Goal: Task Accomplishment & Management: Complete application form

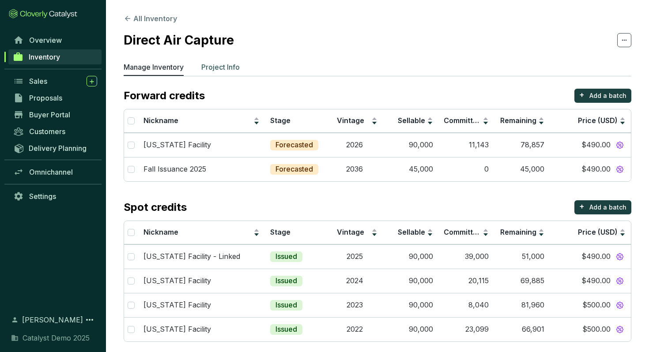
click at [230, 64] on p "Project Info" at bounding box center [220, 67] width 38 height 11
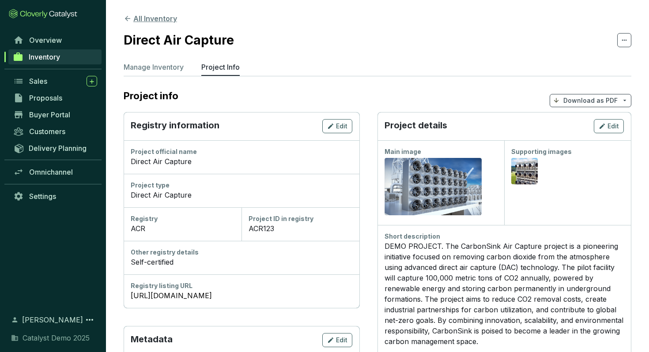
click at [152, 20] on button "All Inventory" at bounding box center [150, 18] width 53 height 11
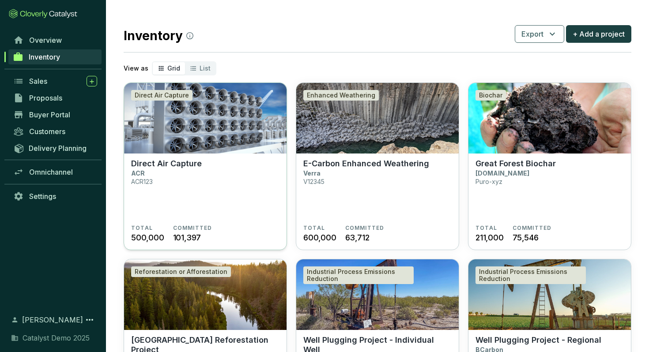
click at [209, 107] on img at bounding box center [205, 118] width 162 height 71
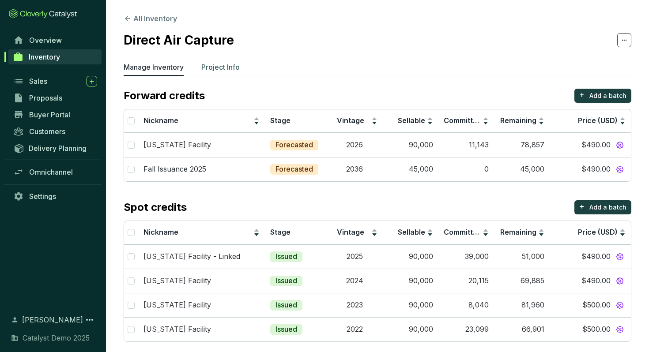
click at [228, 71] on p "Project Info" at bounding box center [220, 67] width 38 height 11
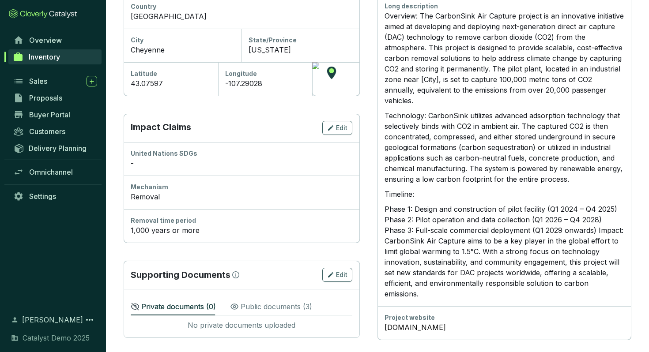
scroll to position [360, 0]
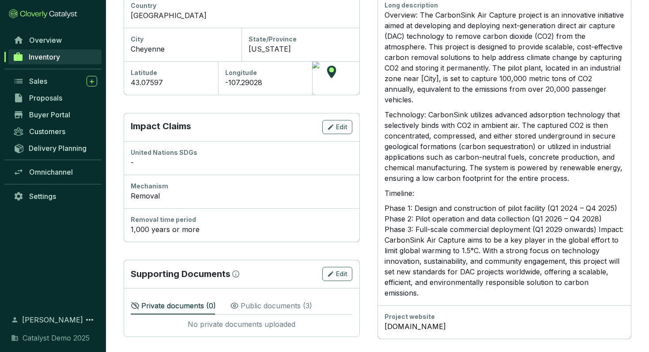
click at [151, 125] on p "Impact Claims" at bounding box center [161, 127] width 60 height 14
click at [157, 187] on div "Mechanism" at bounding box center [242, 186] width 222 height 9
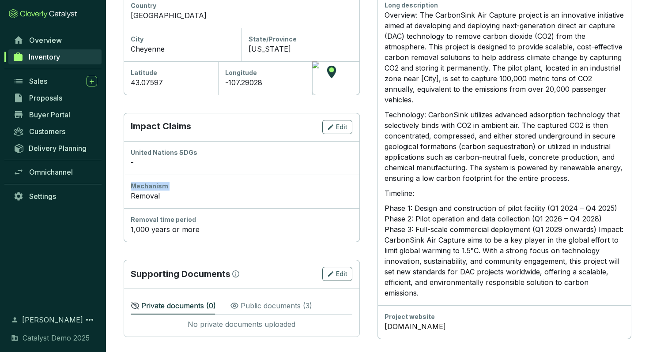
click at [157, 187] on div "Mechanism" at bounding box center [242, 186] width 222 height 9
click at [173, 216] on div "Removal time period" at bounding box center [242, 219] width 222 height 9
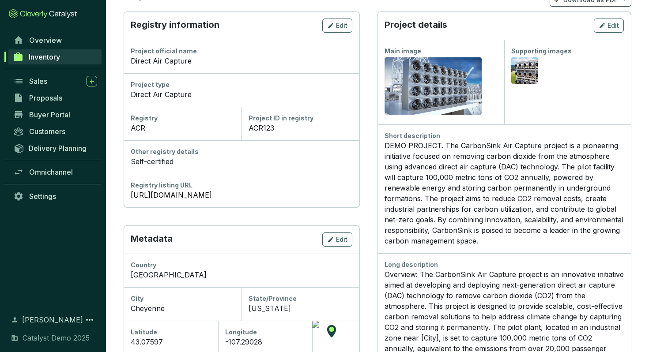
scroll to position [0, 0]
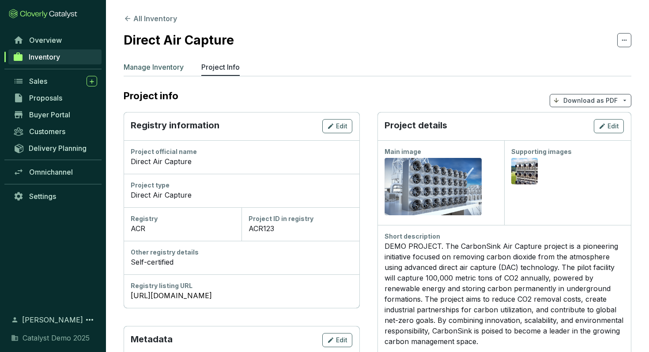
click at [155, 69] on p "Manage Inventory" at bounding box center [154, 67] width 60 height 11
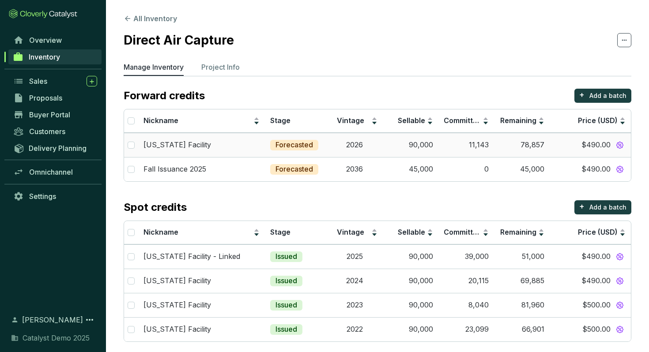
scroll to position [7, 0]
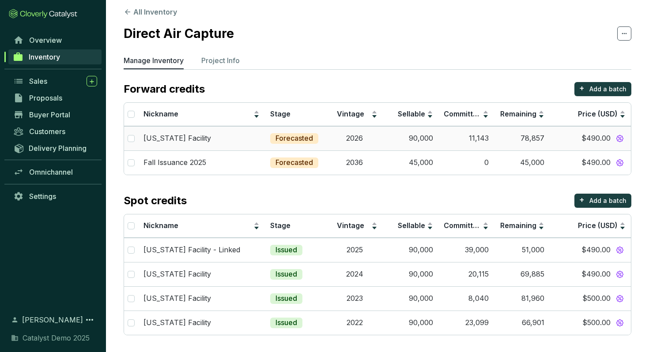
click at [239, 143] on td "[US_STATE] Facility" at bounding box center [201, 138] width 127 height 24
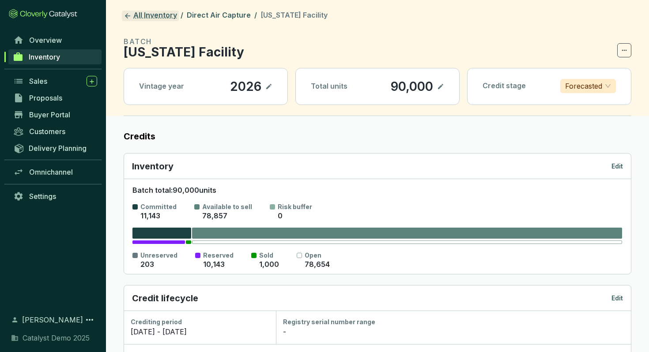
click at [166, 14] on link "All Inventory" at bounding box center [150, 16] width 57 height 11
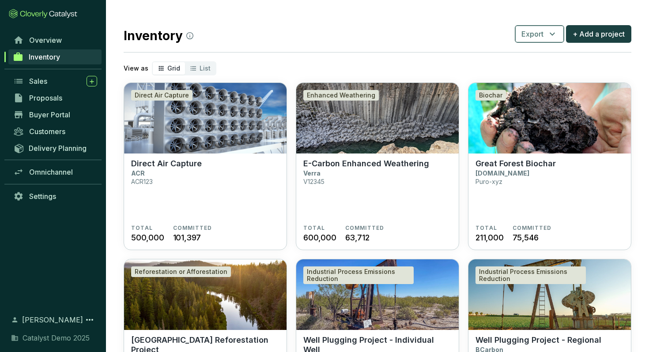
click at [548, 31] on icon "button" at bounding box center [552, 34] width 11 height 11
click at [246, 126] on img at bounding box center [205, 118] width 162 height 71
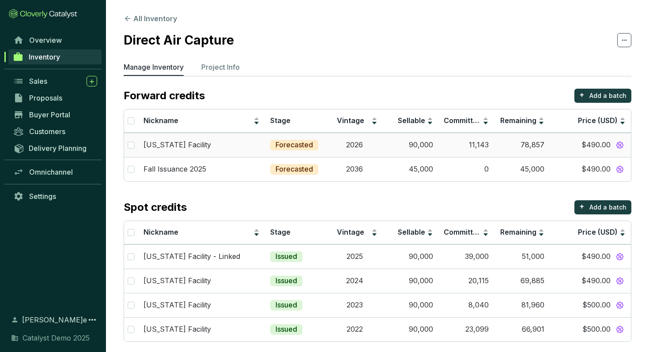
click at [237, 140] on div "Wyoming Facility" at bounding box center [201, 145] width 116 height 10
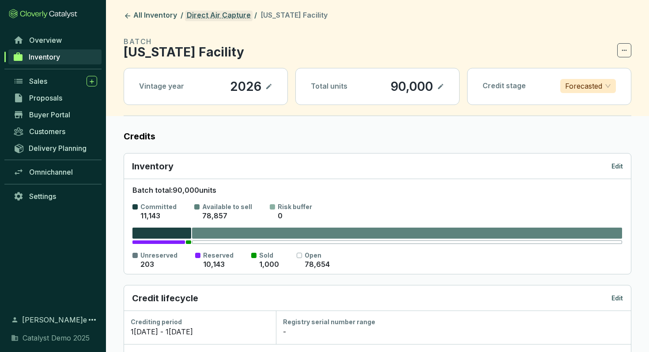
click at [211, 11] on link "Direct Air Capture" at bounding box center [219, 16] width 68 height 11
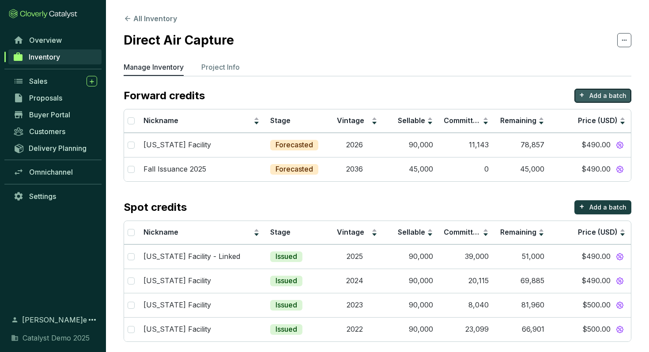
click at [591, 91] on p "Add a batch" at bounding box center [607, 95] width 37 height 9
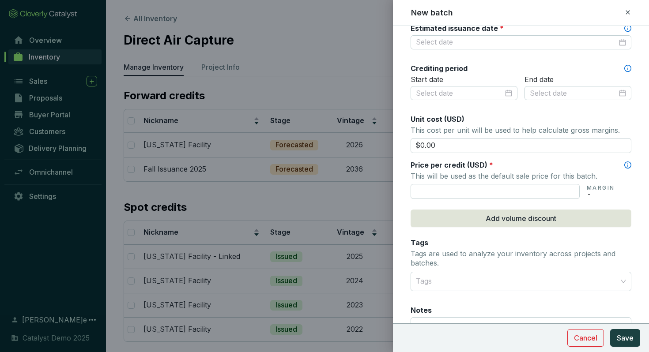
scroll to position [349, 0]
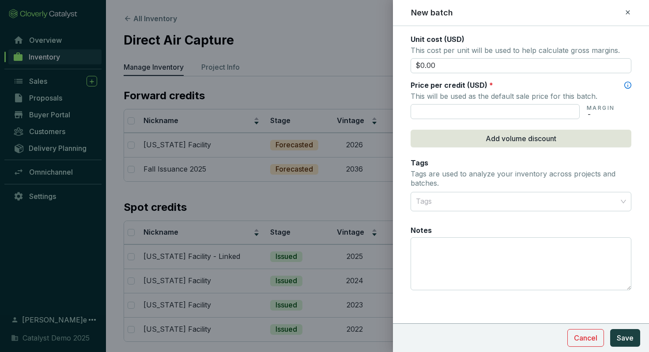
click at [628, 11] on icon at bounding box center [627, 12] width 7 height 11
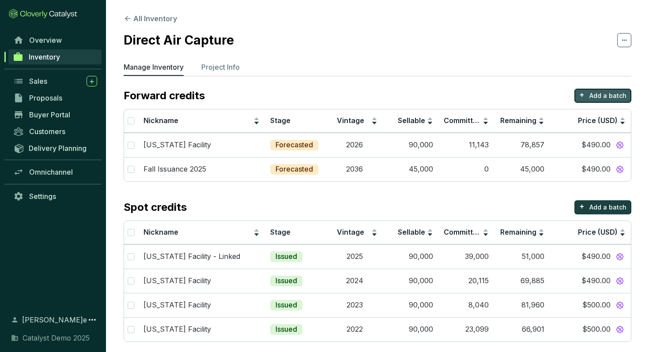
click at [597, 94] on p "Add a batch" at bounding box center [607, 95] width 37 height 9
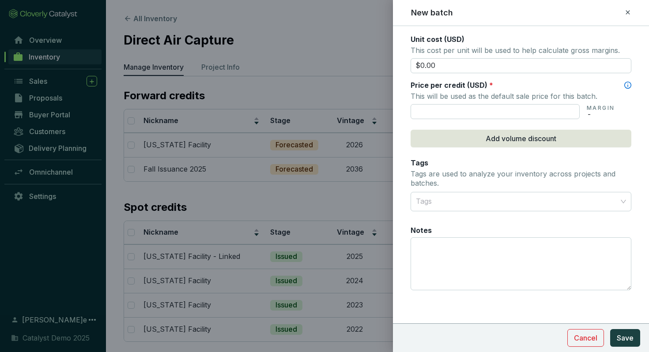
click at [626, 10] on icon at bounding box center [627, 12] width 7 height 11
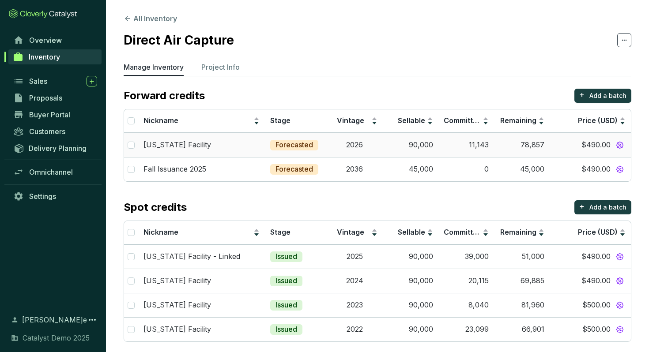
click at [247, 147] on div "[US_STATE] Facility" at bounding box center [201, 145] width 116 height 10
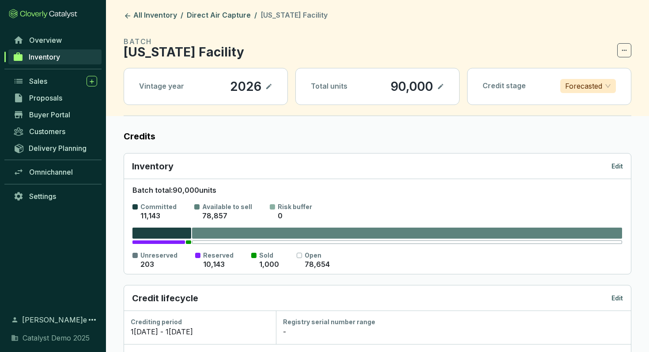
click at [268, 87] on icon at bounding box center [268, 86] width 5 height 5
click at [440, 82] on icon at bounding box center [440, 86] width 7 height 11
click at [472, 136] on label "Credits" at bounding box center [378, 136] width 508 height 12
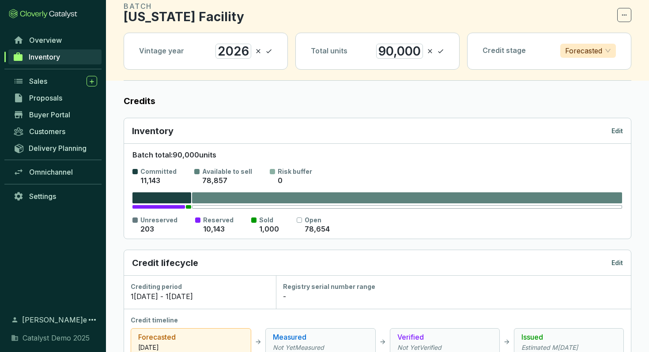
scroll to position [37, 0]
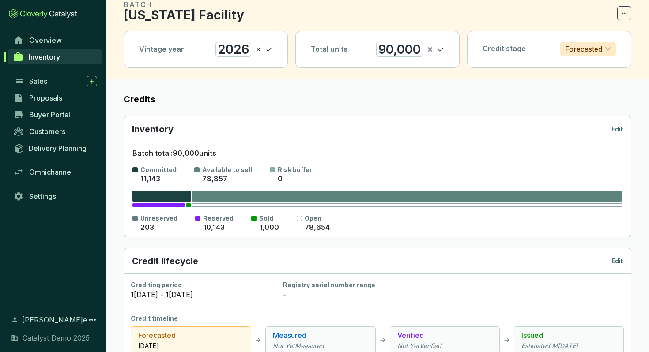
click at [619, 128] on p "Edit" at bounding box center [616, 129] width 11 height 9
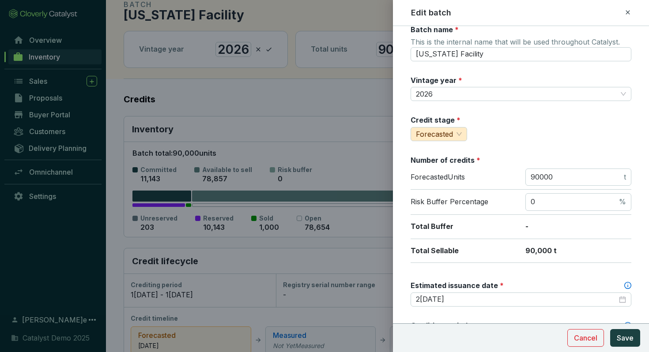
scroll to position [0, 0]
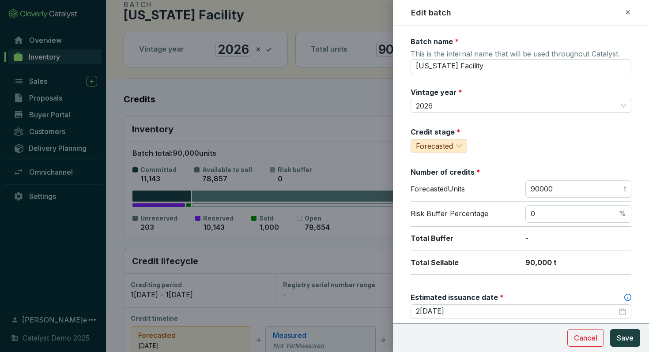
click at [631, 11] on div "Edit batch" at bounding box center [521, 12] width 235 height 11
click at [628, 10] on icon at bounding box center [627, 12] width 7 height 11
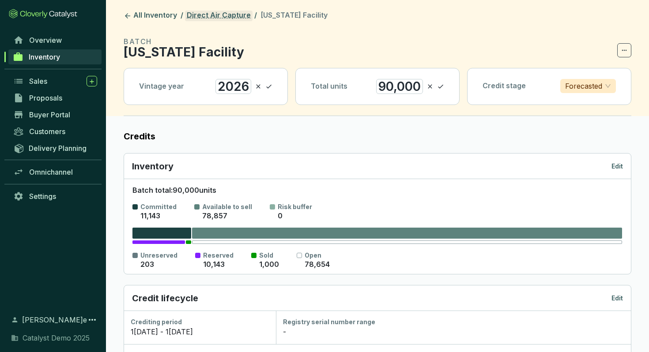
click at [236, 17] on link "Direct Air Capture" at bounding box center [219, 16] width 68 height 11
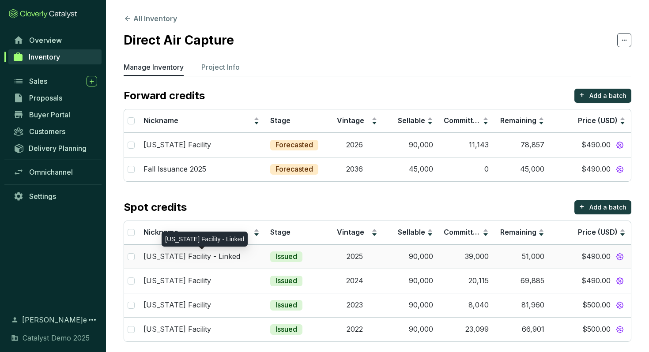
click at [215, 260] on p "[US_STATE] Facility - Linked" at bounding box center [191, 257] width 97 height 10
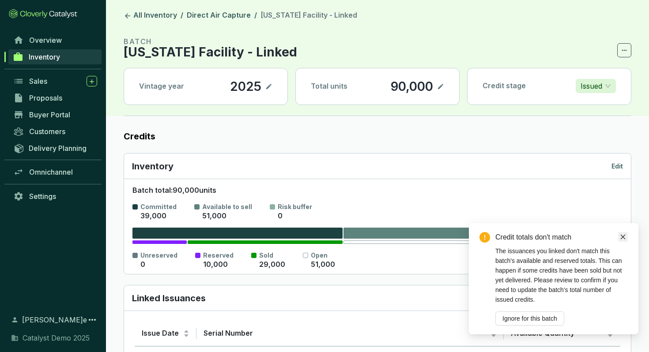
click at [622, 239] on icon "close" at bounding box center [623, 237] width 6 height 6
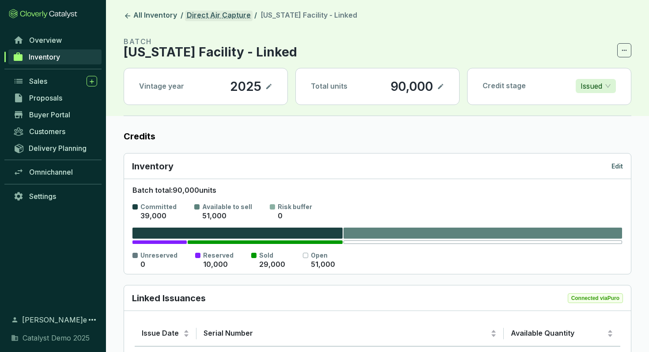
click at [195, 16] on link "Direct Air Capture" at bounding box center [219, 16] width 68 height 11
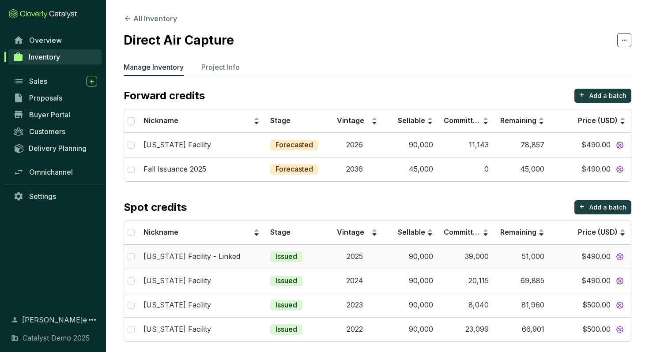
click at [235, 260] on div "[US_STATE] Facility - Linked" at bounding box center [201, 257] width 116 height 10
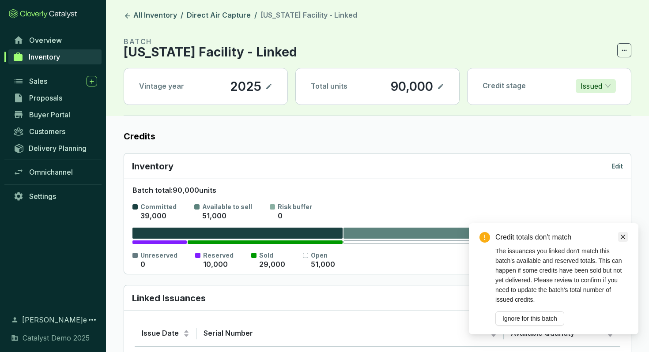
click at [622, 238] on icon "close" at bounding box center [623, 237] width 6 height 6
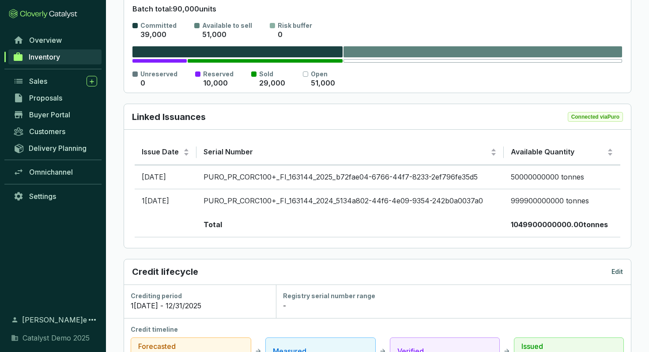
scroll to position [182, 0]
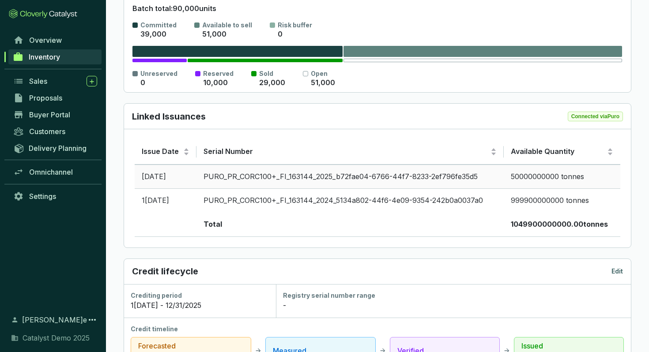
click at [313, 176] on td "PURO_PR_CORC100+_FI_163144_2025_b72fae04-6766-44f7-8233-2ef796fe35d5" at bounding box center [349, 177] width 307 height 24
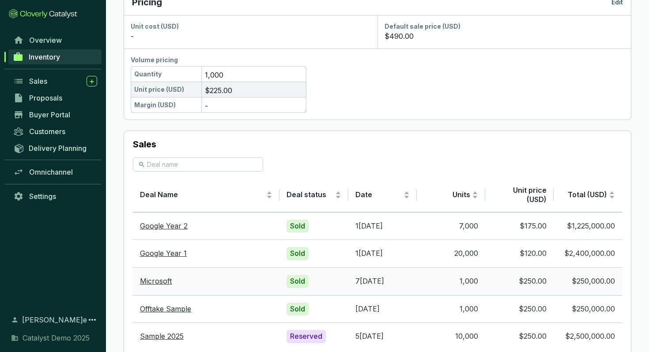
scroll to position [676, 0]
click at [180, 225] on link "Google Year 2" at bounding box center [164, 225] width 48 height 9
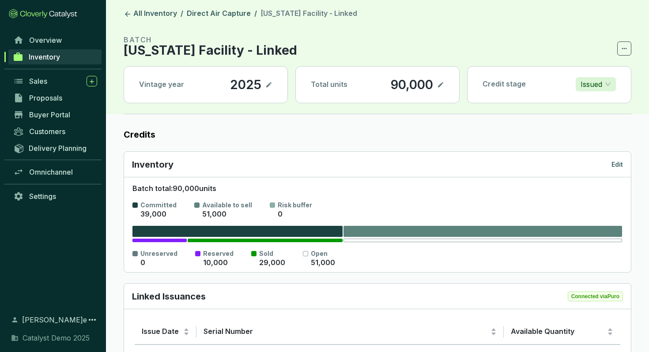
scroll to position [0, 0]
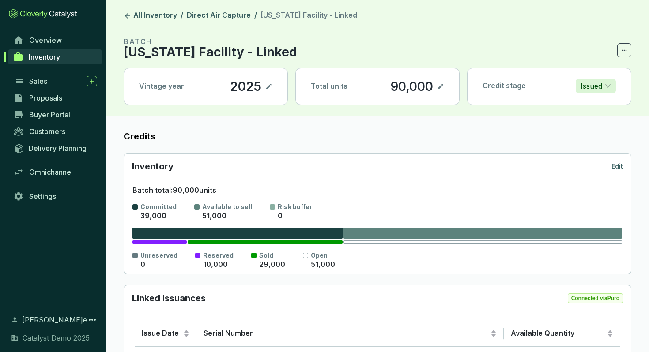
click at [625, 167] on div "Inventory Edit" at bounding box center [377, 167] width 507 height 26
click at [620, 168] on p "Edit" at bounding box center [616, 166] width 11 height 9
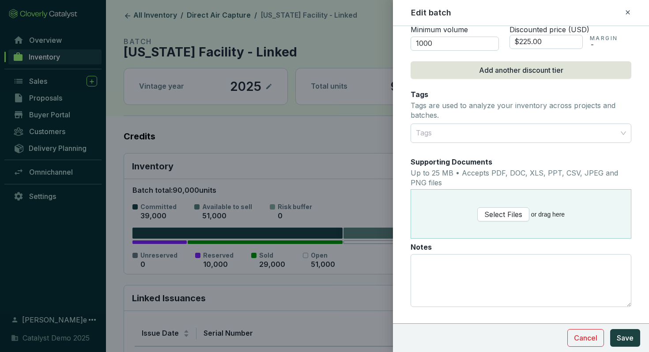
scroll to position [527, 0]
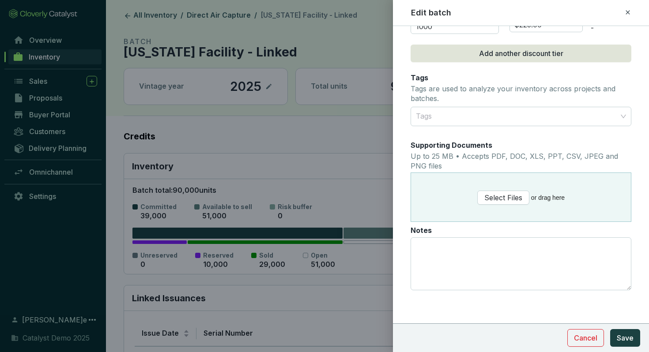
click at [627, 10] on icon at bounding box center [627, 12] width 7 height 11
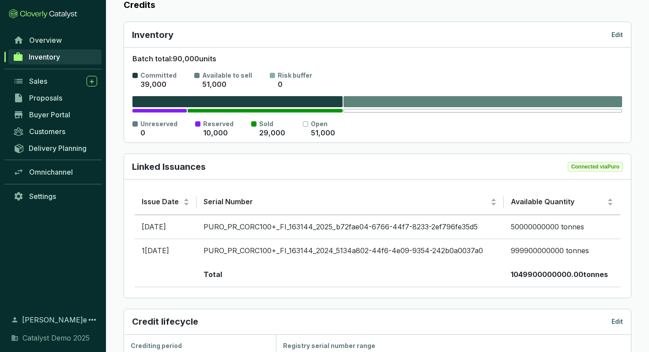
scroll to position [0, 0]
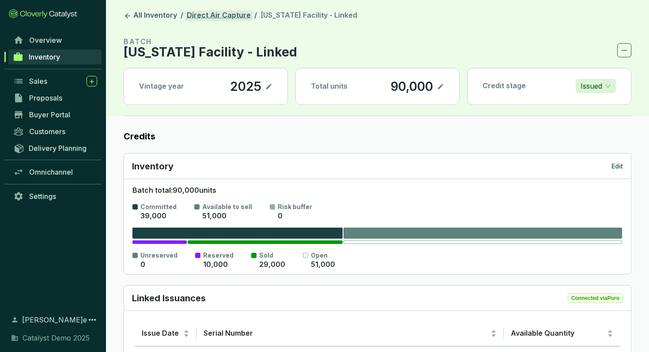
click at [208, 16] on link "Direct Air Capture" at bounding box center [219, 16] width 68 height 11
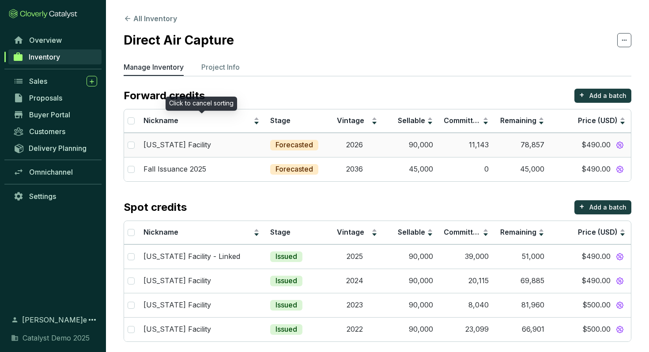
click at [206, 145] on div "[US_STATE] Facility" at bounding box center [201, 145] width 116 height 10
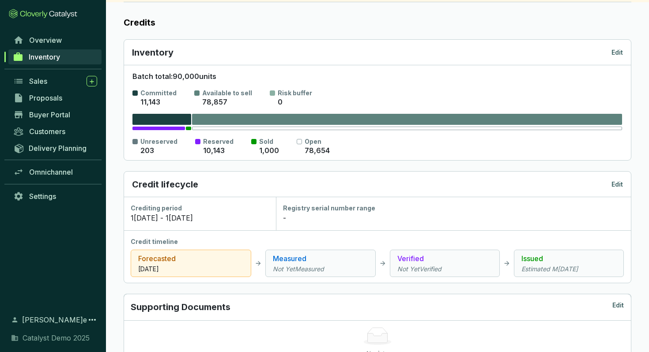
scroll to position [127, 0]
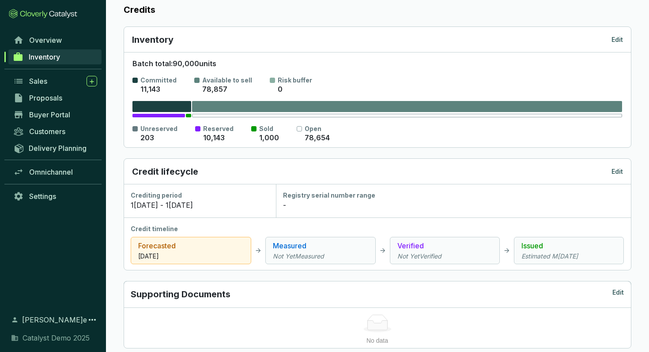
click at [620, 166] on div "Credit lifecycle Edit" at bounding box center [377, 172] width 491 height 12
click at [618, 172] on p "Edit" at bounding box center [616, 171] width 11 height 9
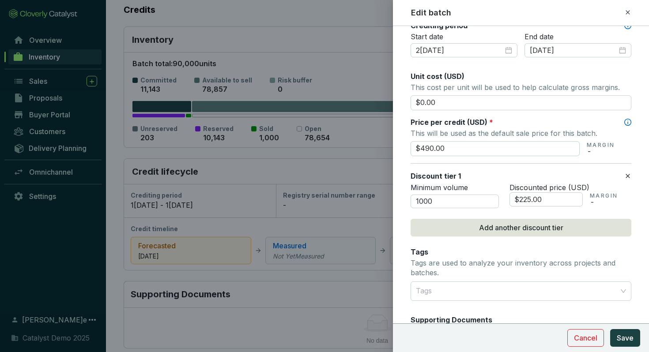
scroll to position [320, 0]
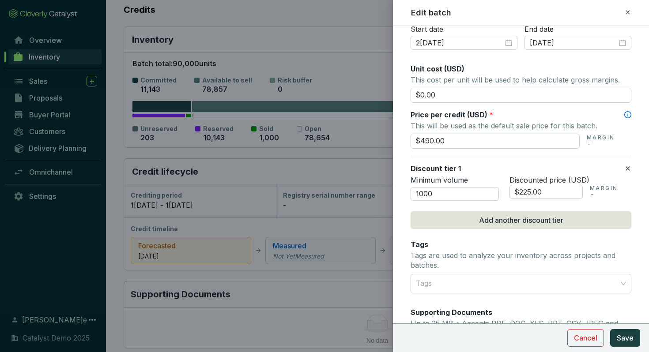
click at [628, 15] on icon at bounding box center [627, 12] width 7 height 11
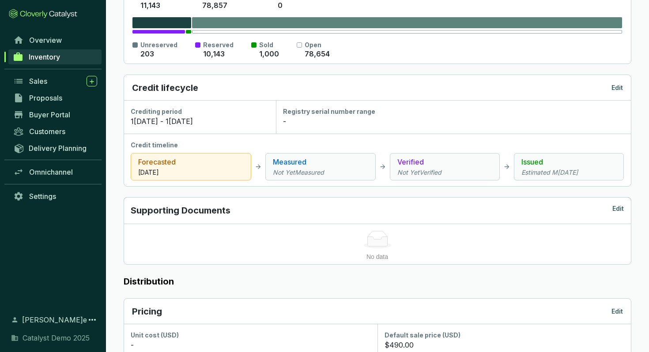
scroll to position [215, 0]
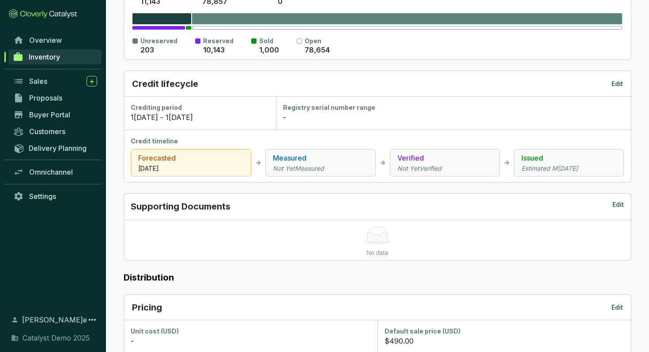
click at [620, 200] on div "Supporting Documents Edit" at bounding box center [377, 206] width 507 height 26
click at [619, 206] on p "Edit" at bounding box center [617, 206] width 11 height 12
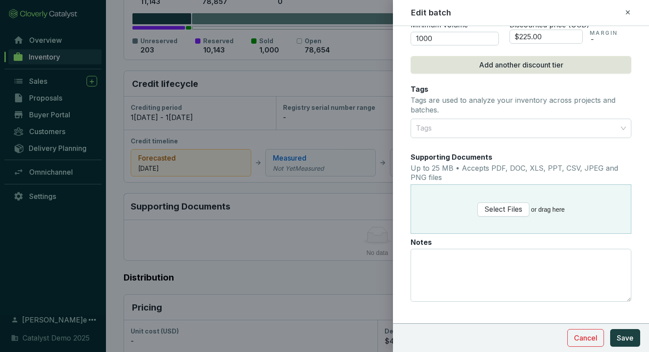
scroll to position [487, 0]
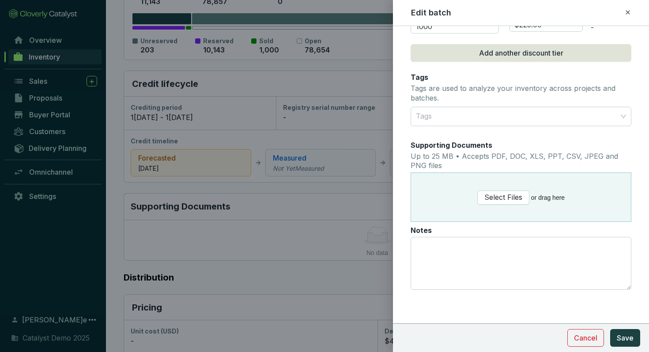
click at [630, 11] on icon at bounding box center [627, 12] width 7 height 11
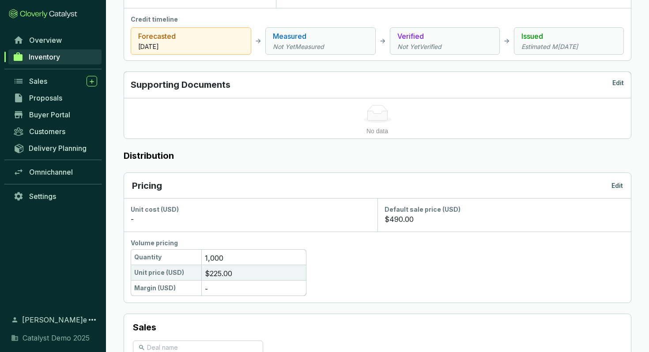
scroll to position [355, 0]
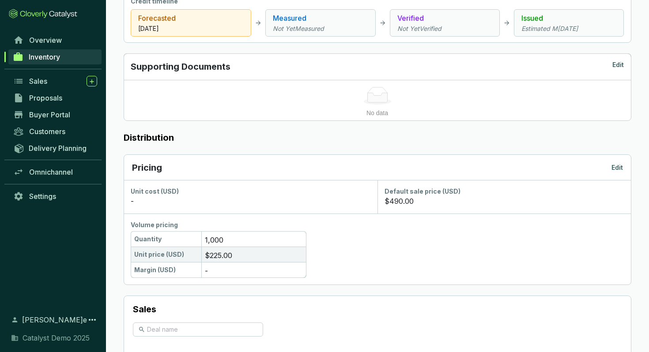
click at [615, 170] on p "Edit" at bounding box center [616, 167] width 11 height 9
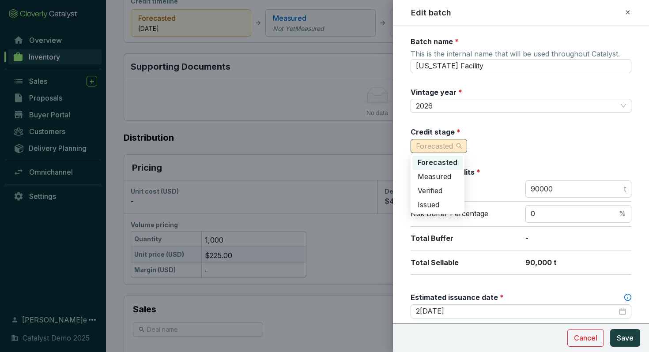
click at [462, 148] on div "Forecasted" at bounding box center [439, 146] width 57 height 14
click at [478, 143] on div "Credit stage * Forecasted" at bounding box center [521, 140] width 221 height 26
click at [447, 149] on span "Forecasted" at bounding box center [434, 146] width 37 height 9
click at [498, 151] on div "Credit stage * Forecasted" at bounding box center [521, 140] width 221 height 26
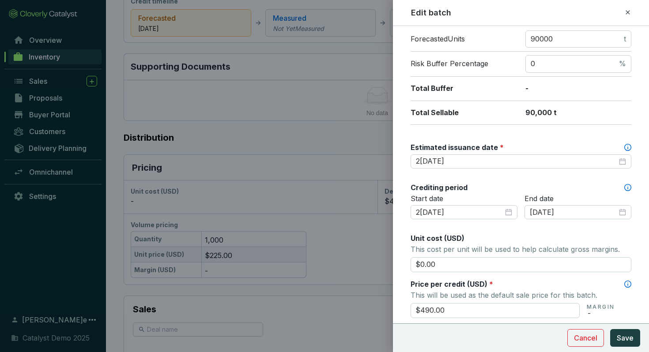
scroll to position [152, 0]
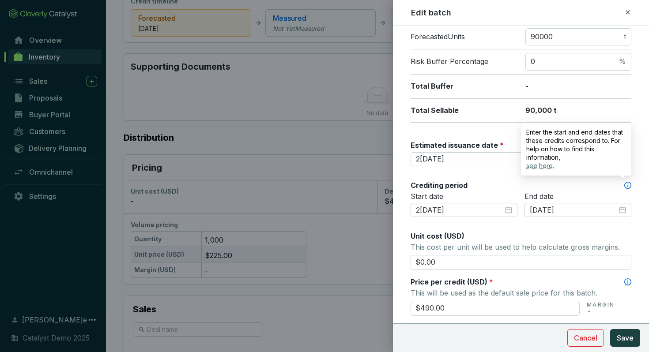
click at [544, 165] on link "see here." at bounding box center [576, 166] width 100 height 8
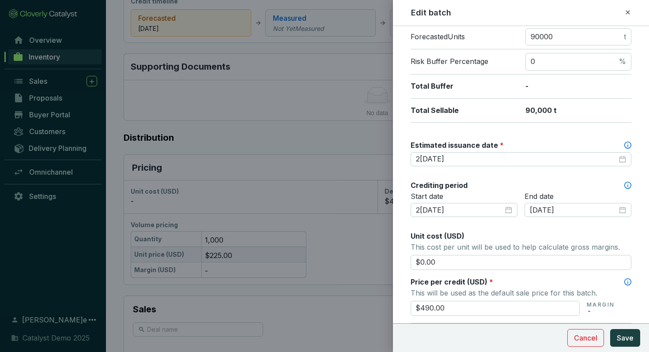
click at [73, 254] on div at bounding box center [324, 176] width 649 height 352
click at [50, 199] on div at bounding box center [324, 176] width 649 height 352
click at [49, 197] on div at bounding box center [324, 176] width 649 height 352
click at [629, 10] on icon at bounding box center [628, 12] width 4 height 4
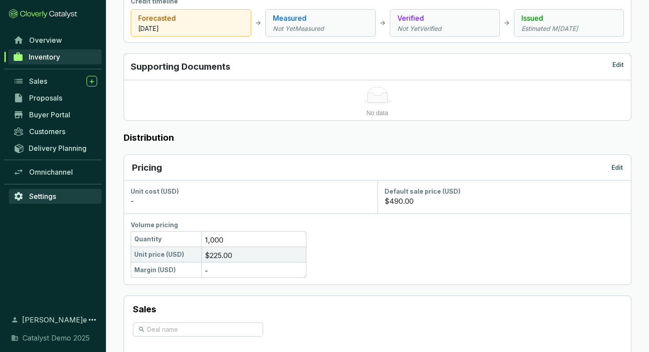
click at [38, 191] on link "Settings" at bounding box center [55, 196] width 93 height 15
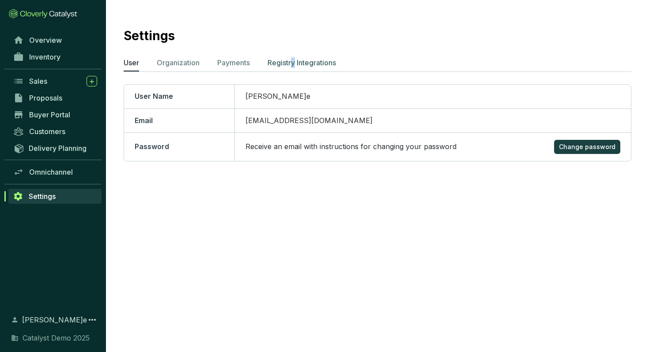
click at [294, 64] on p "Registry Integrations" at bounding box center [302, 62] width 68 height 11
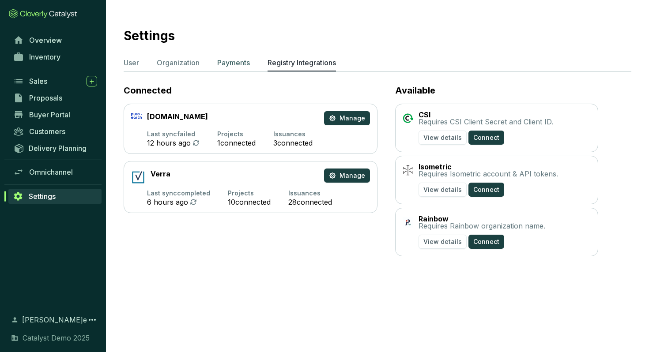
click at [244, 64] on p "Payments" at bounding box center [233, 62] width 33 height 11
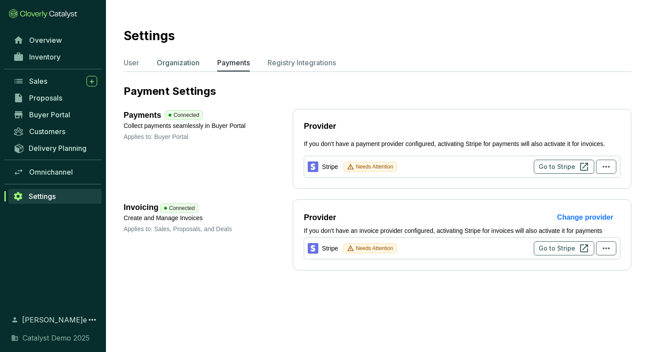
click at [190, 63] on p "Organization" at bounding box center [178, 62] width 43 height 11
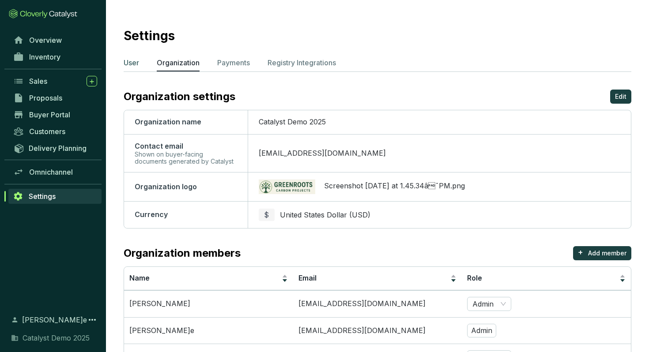
click at [134, 64] on p "User" at bounding box center [131, 62] width 15 height 11
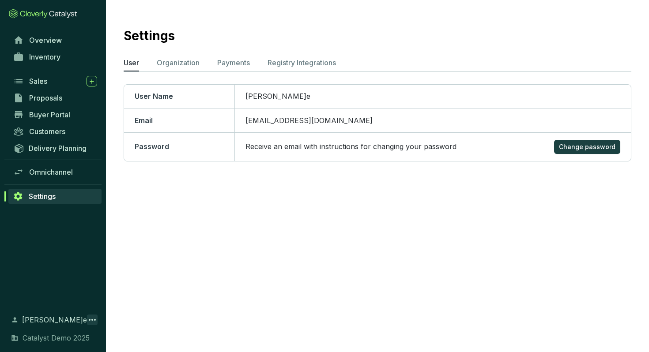
click at [87, 321] on icon at bounding box center [92, 320] width 11 height 11
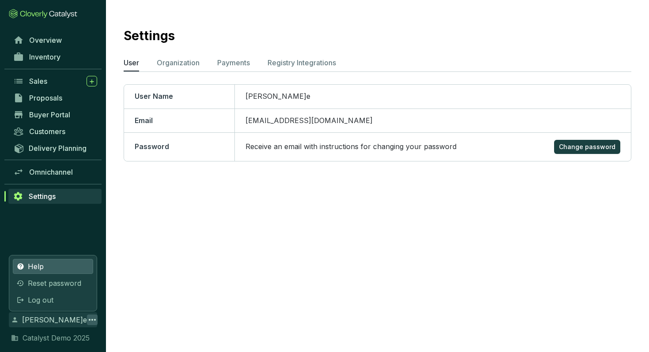
click at [64, 264] on link "Help" at bounding box center [53, 266] width 80 height 15
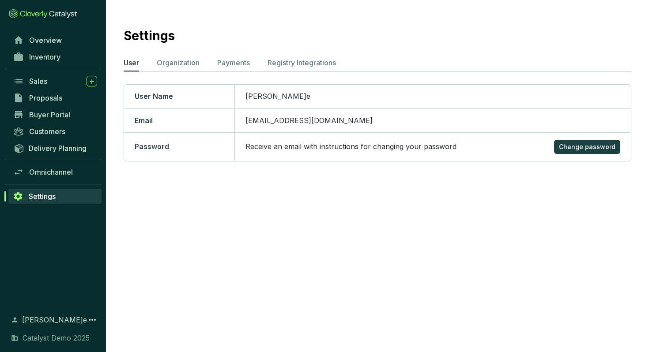
click at [44, 343] on section "BK Moore Catalyst Demo 2025" at bounding box center [53, 328] width 106 height 49
click at [40, 317] on span "[PERSON_NAME]" at bounding box center [54, 320] width 65 height 11
click at [33, 321] on span "[PERSON_NAME]" at bounding box center [54, 320] width 65 height 11
click at [88, 318] on icon at bounding box center [92, 320] width 11 height 11
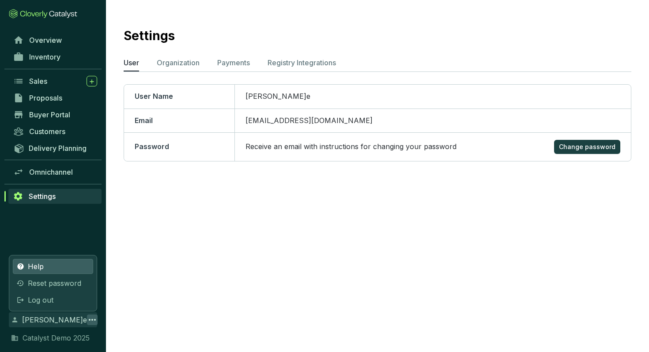
click at [59, 268] on link "Help" at bounding box center [53, 266] width 80 height 15
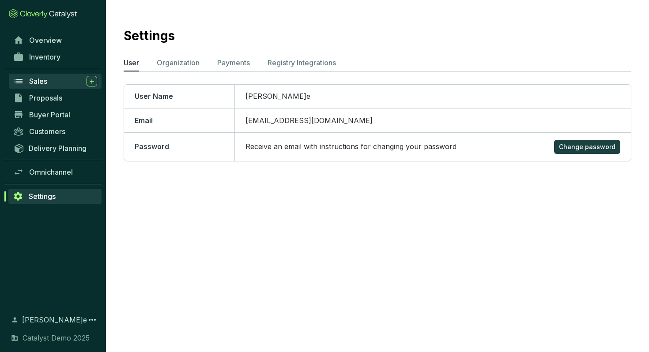
click at [52, 84] on div "Sales" at bounding box center [63, 81] width 68 height 11
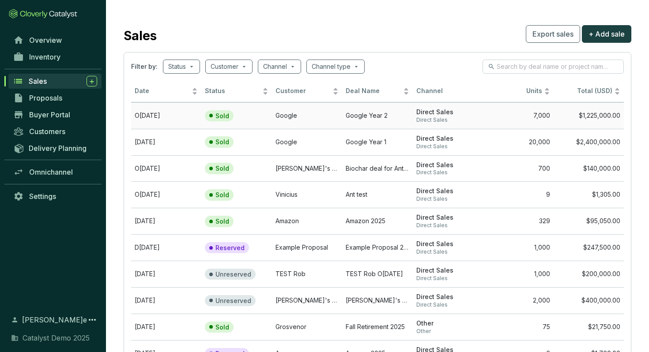
click at [266, 118] on td "Sold" at bounding box center [236, 115] width 70 height 26
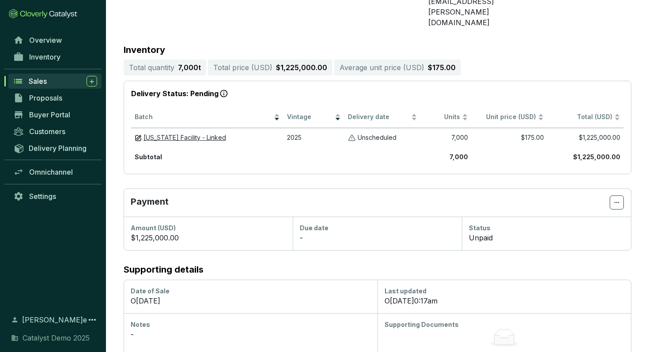
scroll to position [163, 0]
click at [46, 97] on span "Proposals" at bounding box center [45, 98] width 33 height 9
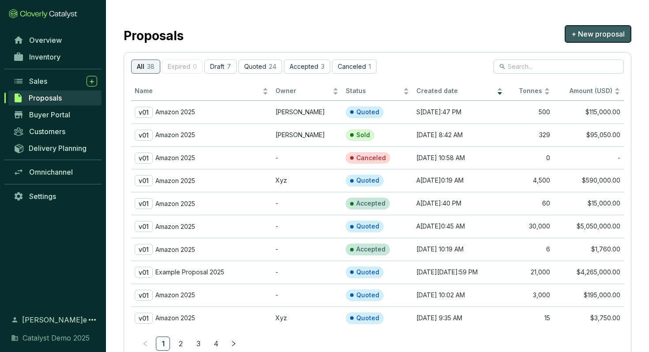
click at [586, 32] on span "+ New proposal" at bounding box center [597, 34] width 53 height 11
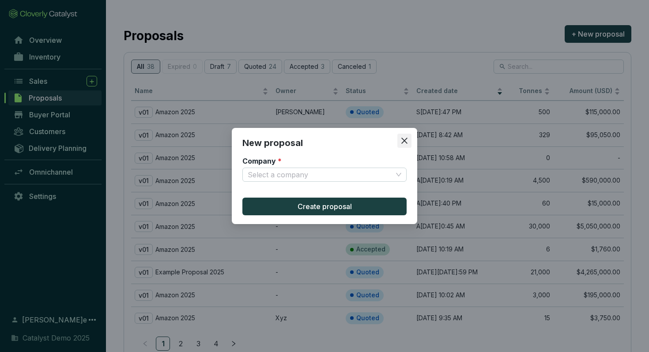
click at [406, 137] on icon "close" at bounding box center [404, 141] width 8 height 8
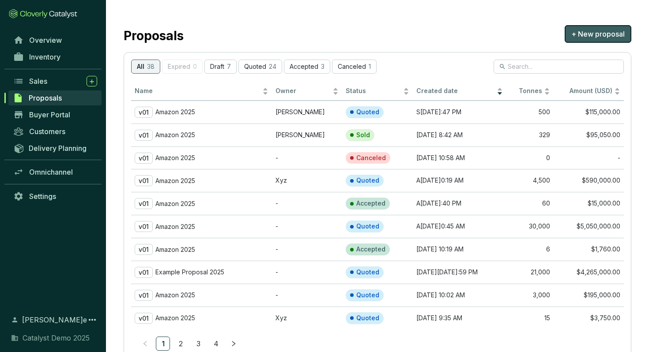
click at [577, 35] on span "+ New proposal" at bounding box center [597, 34] width 53 height 11
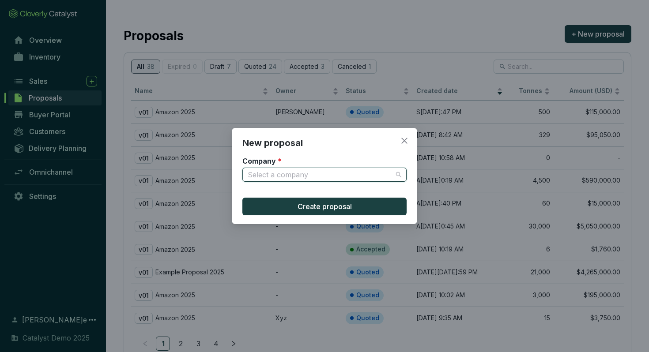
click at [373, 177] on input "Company *" at bounding box center [320, 174] width 145 height 13
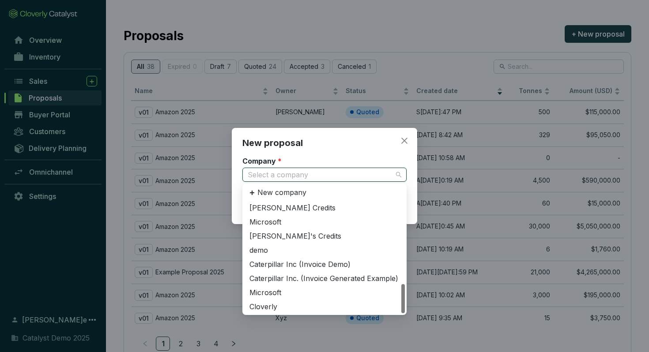
scroll to position [325, 0]
click at [290, 306] on div "Cloverly" at bounding box center [324, 307] width 150 height 10
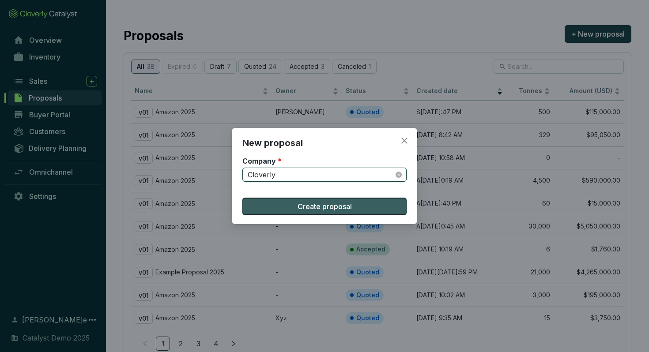
click at [332, 209] on span "Create proposal" at bounding box center [325, 206] width 54 height 11
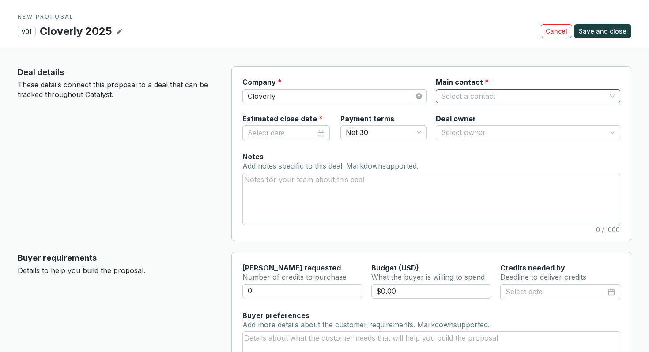
click at [460, 99] on input "Main contact *" at bounding box center [523, 96] width 165 height 13
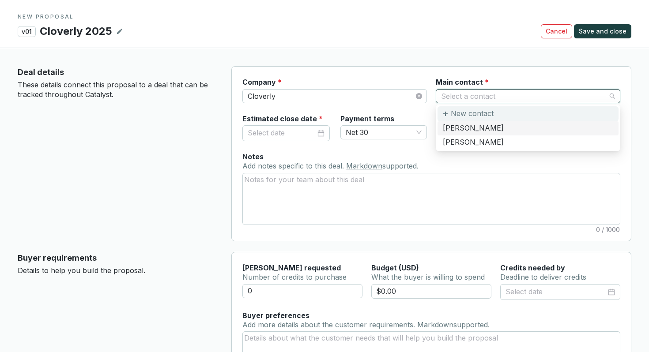
click at [467, 113] on p "New contact" at bounding box center [472, 114] width 43 height 10
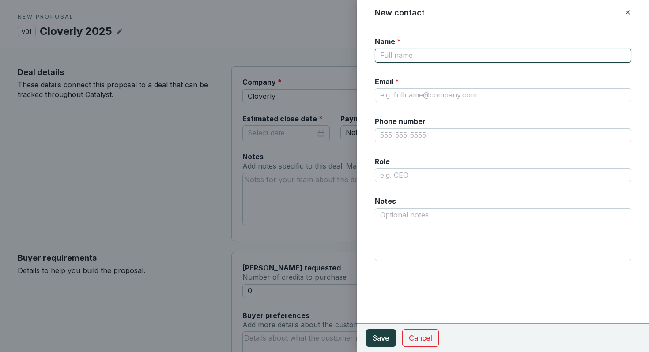
click at [439, 53] on input "Name *" at bounding box center [503, 56] width 257 height 14
type input "bk"
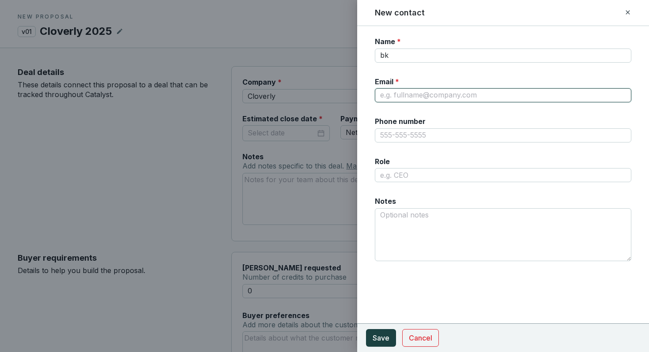
click at [423, 98] on input "Email *" at bounding box center [503, 95] width 257 height 14
type input "bk@cloverly.com"
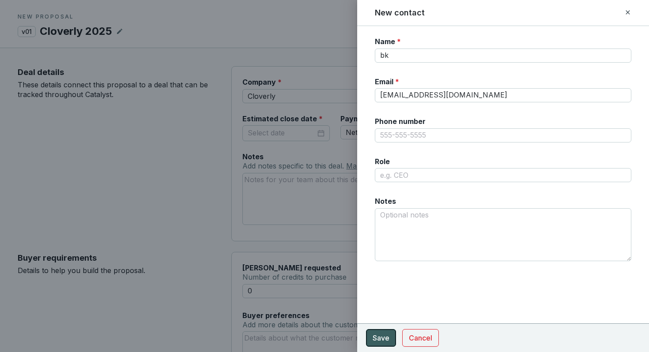
click at [386, 334] on span "Save" at bounding box center [381, 338] width 17 height 11
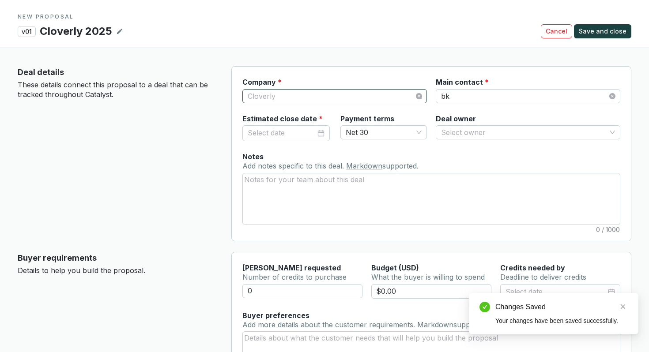
click at [374, 102] on span "Cloverly" at bounding box center [335, 96] width 174 height 13
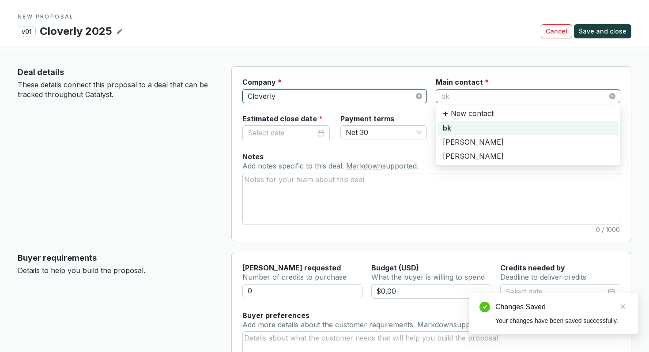
click at [455, 100] on span "bk" at bounding box center [528, 96] width 174 height 13
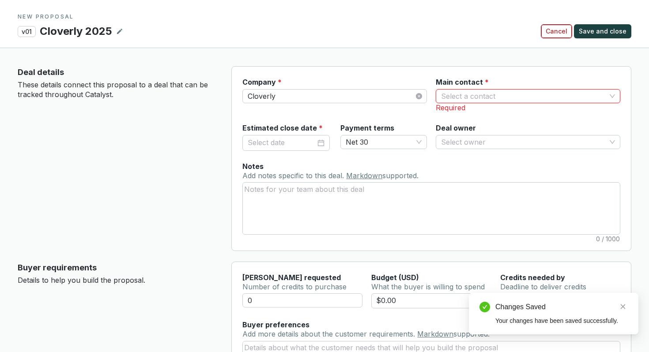
click at [563, 36] on button "Cancel" at bounding box center [556, 31] width 31 height 14
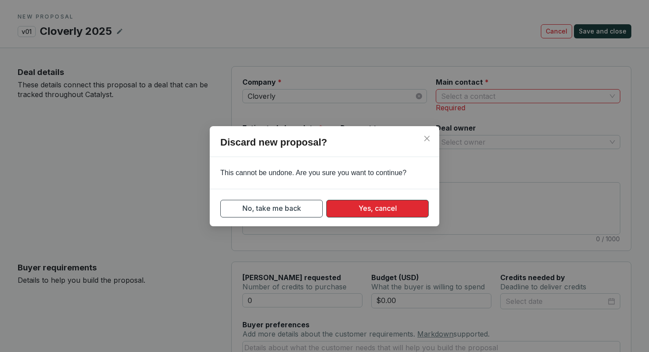
click at [377, 210] on span "Yes, cancel" at bounding box center [377, 208] width 38 height 11
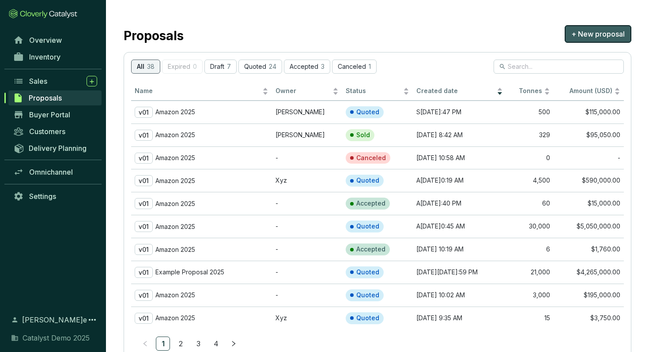
click at [577, 39] on button "+ New proposal" at bounding box center [598, 34] width 67 height 18
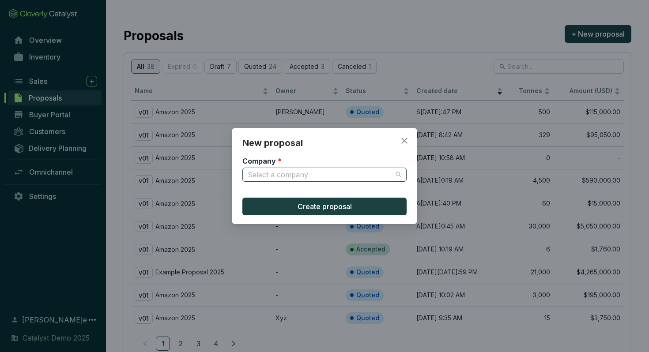
click at [341, 173] on input "Company *" at bounding box center [320, 174] width 145 height 13
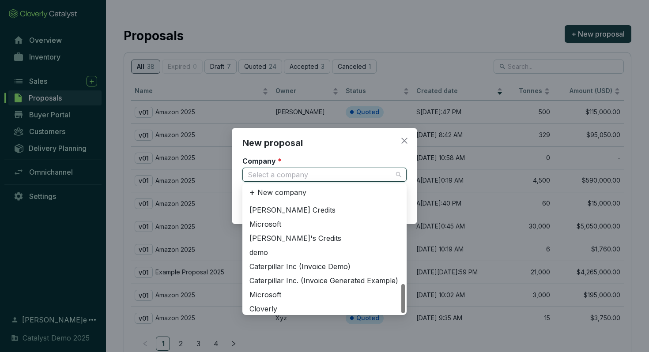
scroll to position [325, 0]
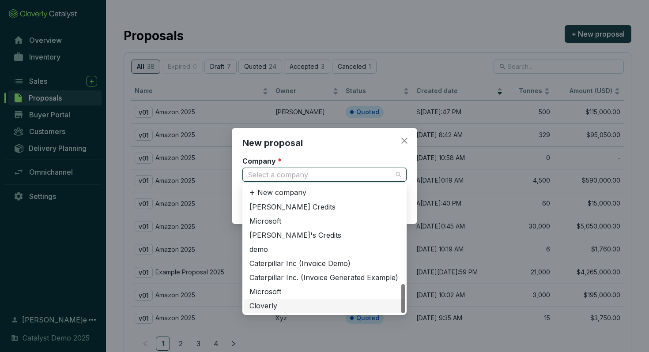
click at [274, 309] on div "Cloverly" at bounding box center [324, 307] width 150 height 10
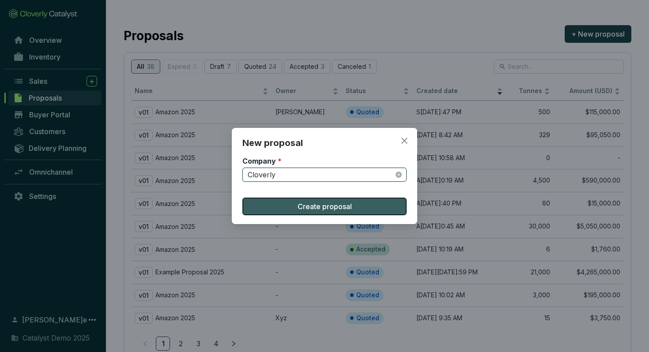
click at [335, 204] on span "Create proposal" at bounding box center [325, 206] width 54 height 11
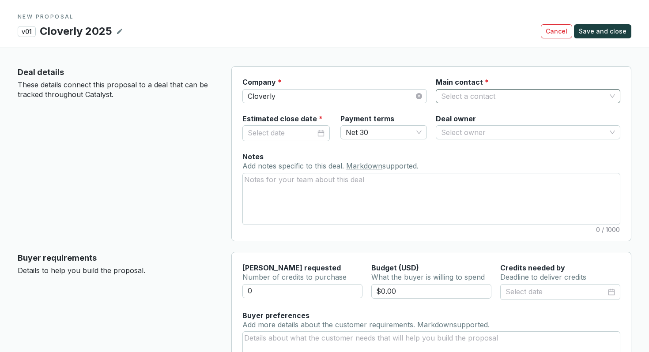
click at [485, 98] on input "Main contact *" at bounding box center [523, 96] width 165 height 13
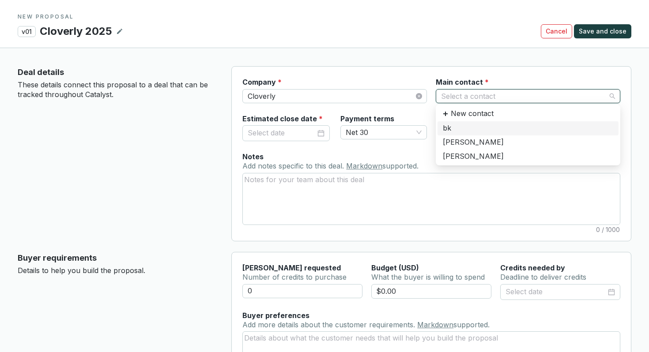
click at [478, 130] on div "bk" at bounding box center [528, 129] width 170 height 10
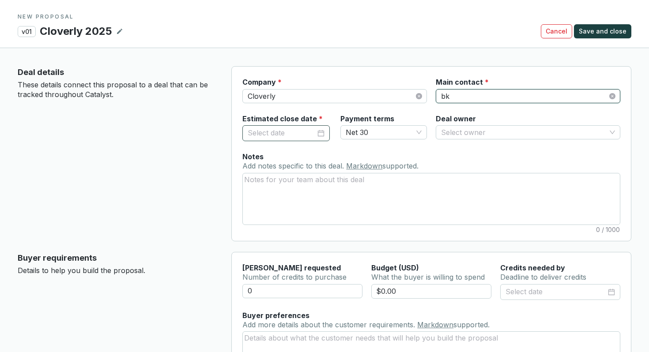
click at [316, 130] on div at bounding box center [286, 133] width 77 height 11
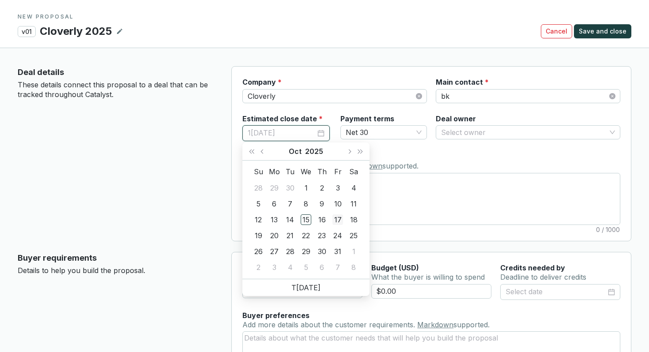
type input "10/17/2025"
click at [336, 218] on div "17" at bounding box center [337, 220] width 11 height 11
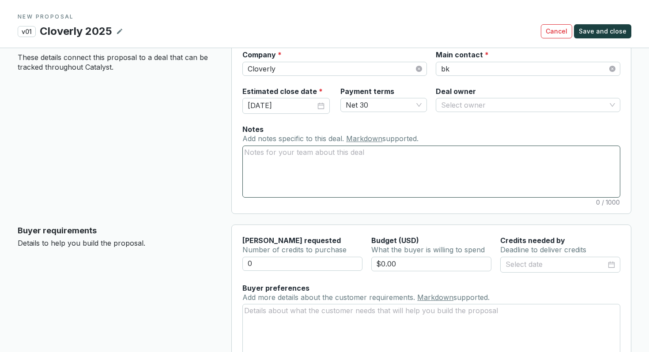
scroll to position [28, 0]
drag, startPoint x: 276, startPoint y: 260, endPoint x: 228, endPoint y: 257, distance: 48.2
click at [228, 257] on section "Buyer requirements Details to help you build the proposal. Tonnes requested Num…" at bounding box center [325, 298] width 614 height 148
type input "15000"
click at [390, 265] on input "$0.00" at bounding box center [431, 264] width 121 height 15
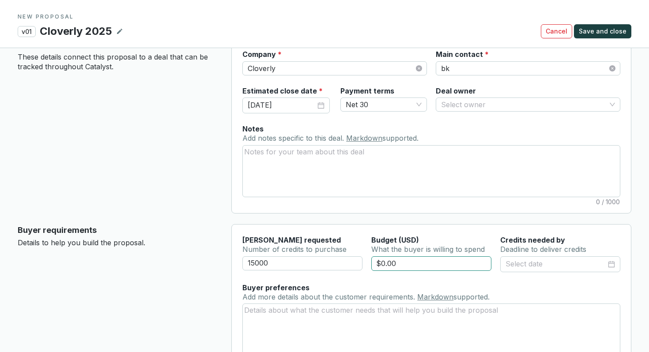
click at [399, 265] on input "$0.00" at bounding box center [431, 264] width 121 height 15
type input "$3"
type input "$5"
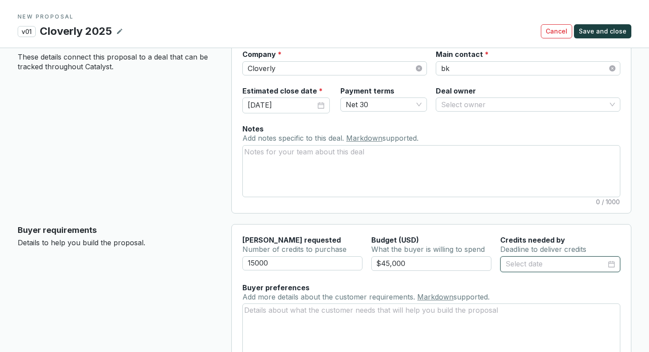
type input "$45,000.00"
click at [534, 264] on input at bounding box center [556, 264] width 101 height 11
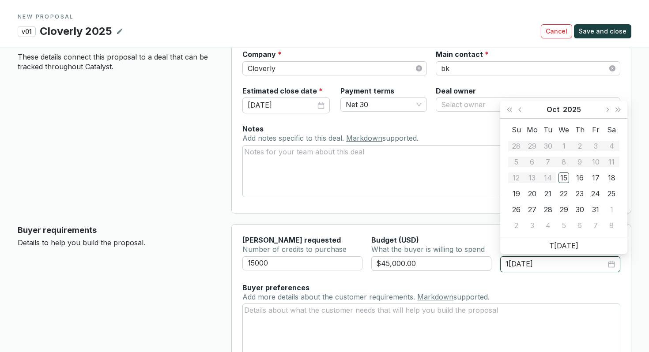
type input "10/15/2025"
type input "10/17/2025"
click at [599, 178] on div "17" at bounding box center [595, 178] width 11 height 11
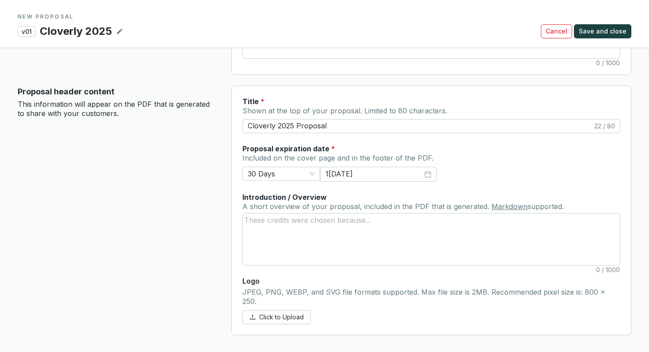
scroll to position [327, 0]
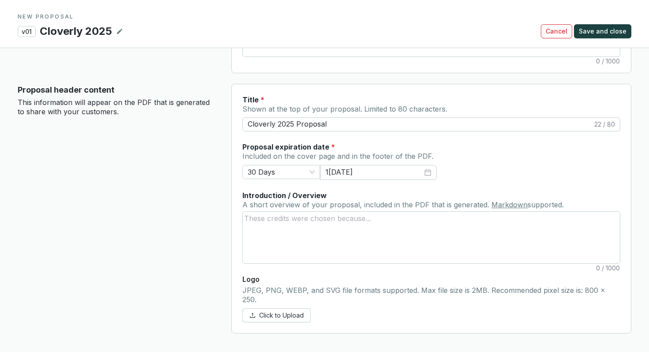
click at [329, 309] on section "Click to Upload" at bounding box center [431, 316] width 378 height 14
click at [287, 309] on button "Click to Upload" at bounding box center [276, 316] width 68 height 14
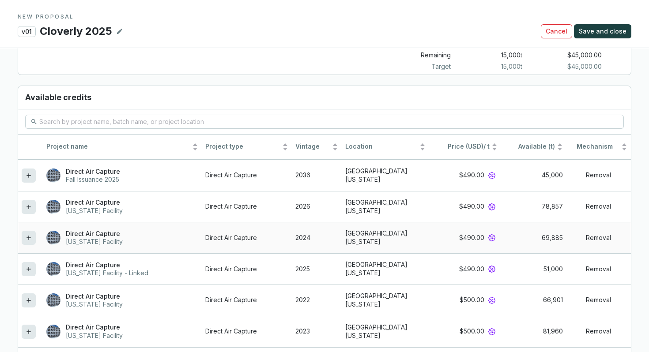
scroll to position [783, 0]
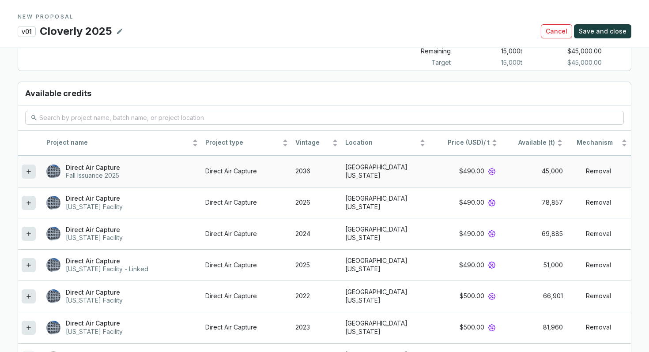
click at [29, 170] on icon at bounding box center [28, 172] width 4 height 4
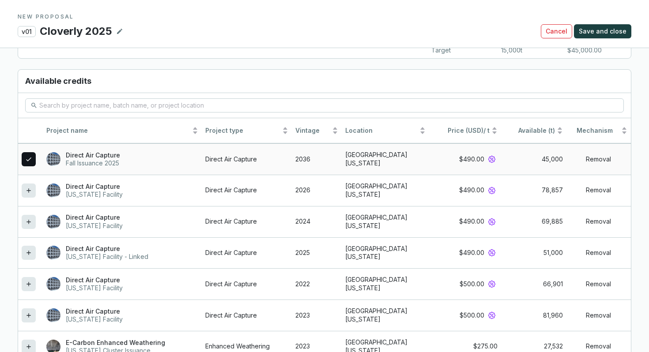
click at [28, 154] on icon at bounding box center [28, 159] width 7 height 11
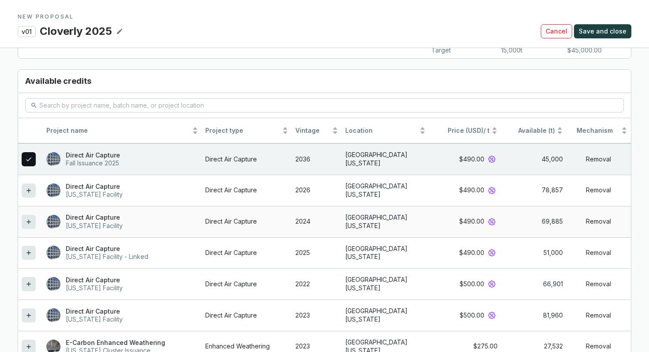
click at [30, 220] on icon at bounding box center [28, 222] width 4 height 4
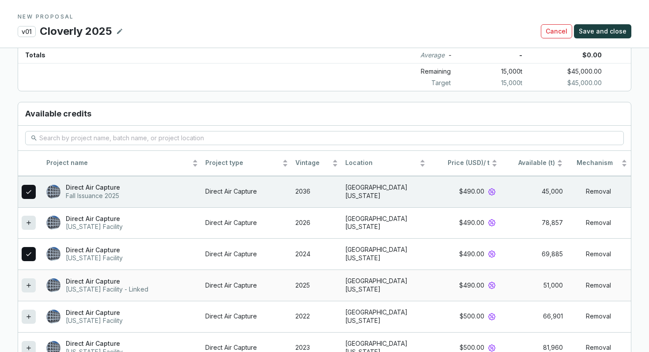
click at [32, 280] on icon at bounding box center [28, 285] width 7 height 11
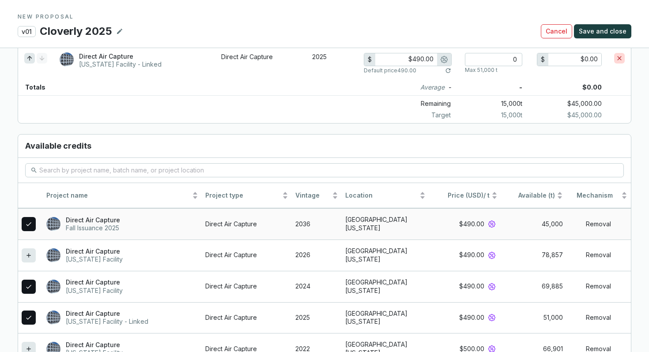
click at [32, 217] on div at bounding box center [29, 224] width 14 height 14
click at [29, 219] on icon at bounding box center [28, 224] width 7 height 11
click at [28, 219] on icon at bounding box center [28, 224] width 7 height 11
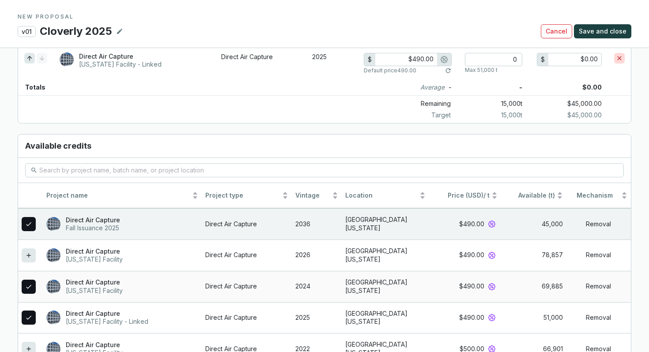
click at [26, 282] on icon at bounding box center [28, 287] width 7 height 11
click at [28, 282] on icon at bounding box center [28, 287] width 7 height 11
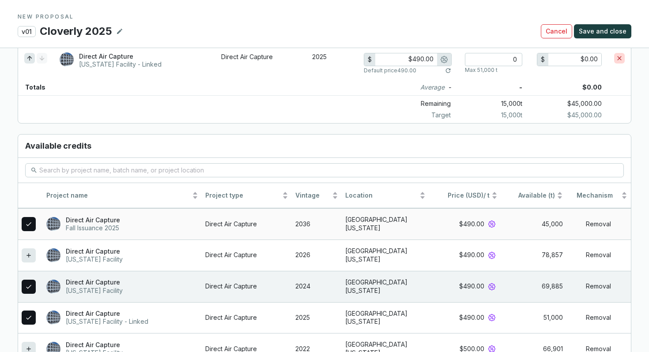
click at [30, 219] on icon at bounding box center [28, 224] width 7 height 11
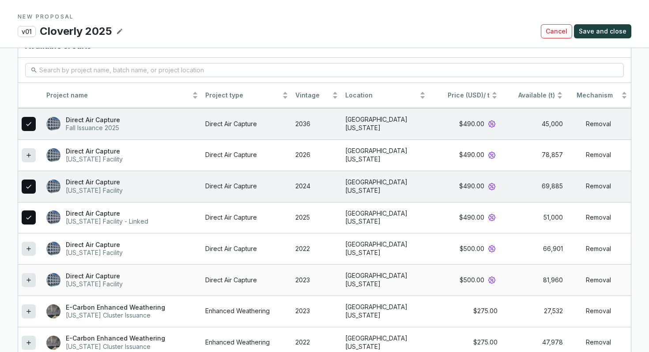
click at [34, 273] on div at bounding box center [29, 280] width 14 height 14
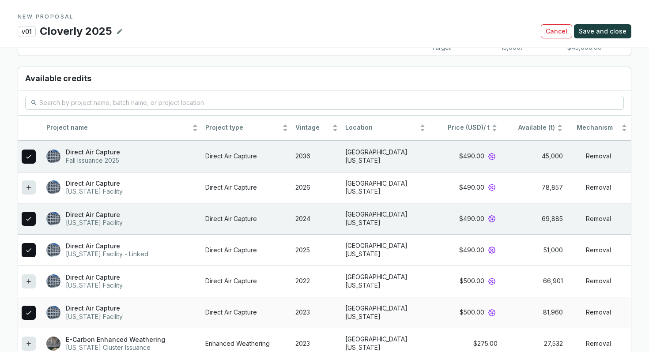
scroll to position [915, 0]
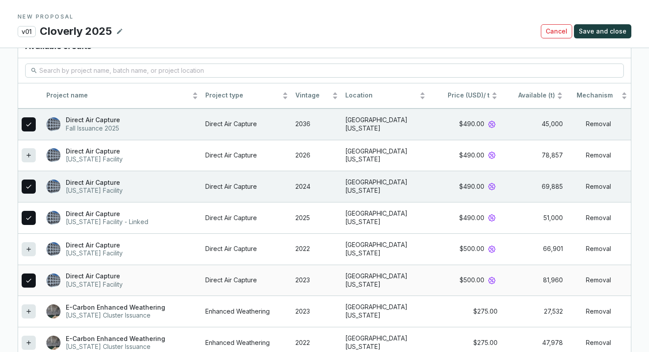
click at [32, 275] on icon at bounding box center [28, 280] width 7 height 11
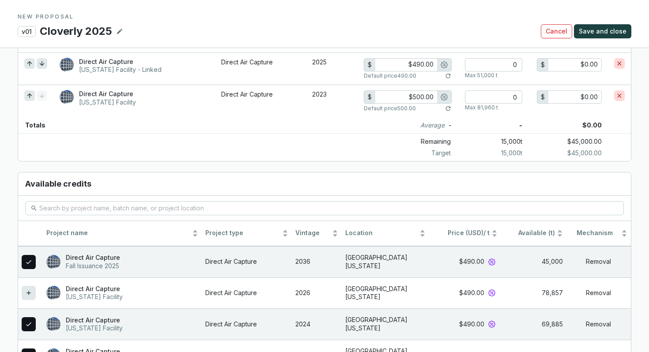
scroll to position [728, 0]
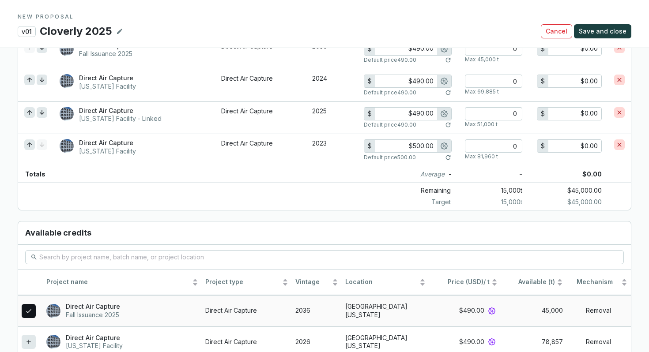
click at [31, 306] on icon at bounding box center [28, 311] width 7 height 11
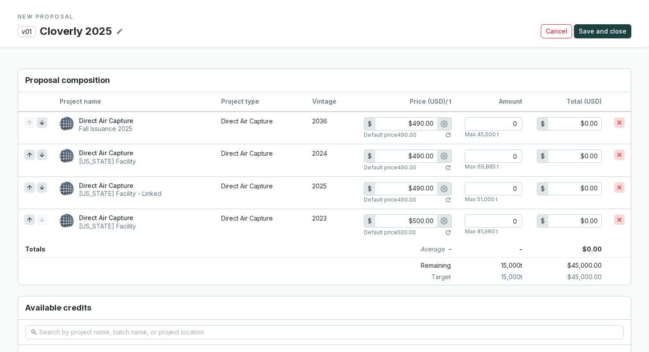
scroll to position [653, 0]
click at [622, 215] on icon at bounding box center [619, 220] width 7 height 11
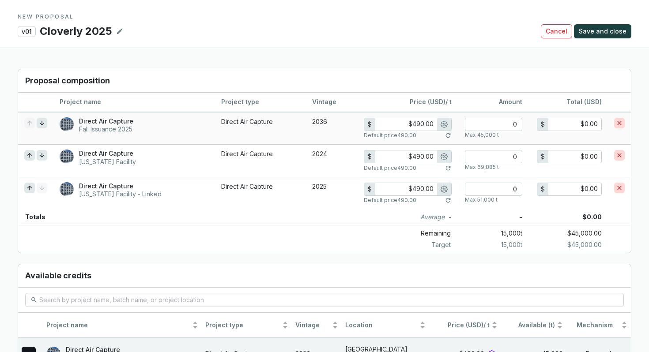
click at [617, 118] on icon at bounding box center [619, 123] width 7 height 11
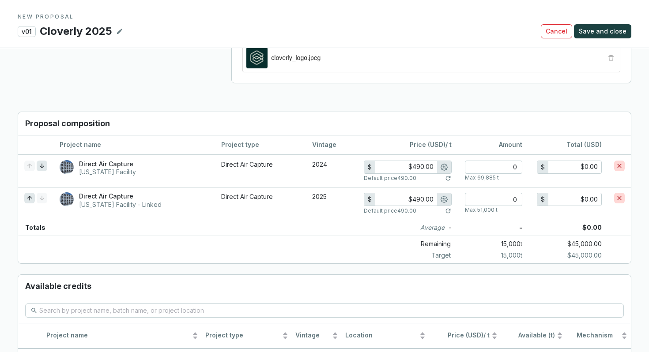
scroll to position [600, 0]
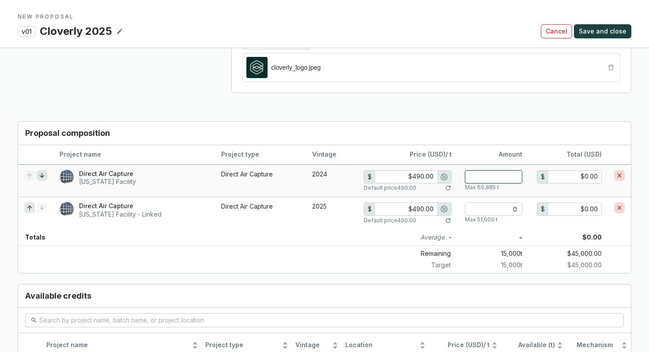
click at [513, 170] on input "number" at bounding box center [493, 176] width 57 height 13
drag, startPoint x: 509, startPoint y: 166, endPoint x: 532, endPoint y: 165, distance: 22.5
click at [532, 165] on tr "Direct Air Capture Wyoming Facility Direct Air Capture 2024 $ $490.00 Default p…" at bounding box center [324, 181] width 613 height 33
click at [488, 170] on input "number" at bounding box center [493, 176] width 57 height 13
type input "5"
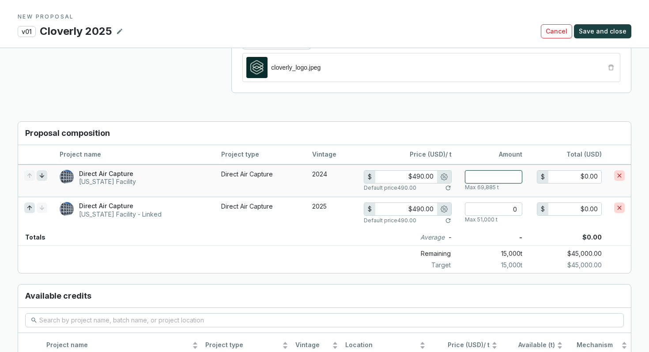
type input "$2,450.00"
type input "0"
type input "$0.00"
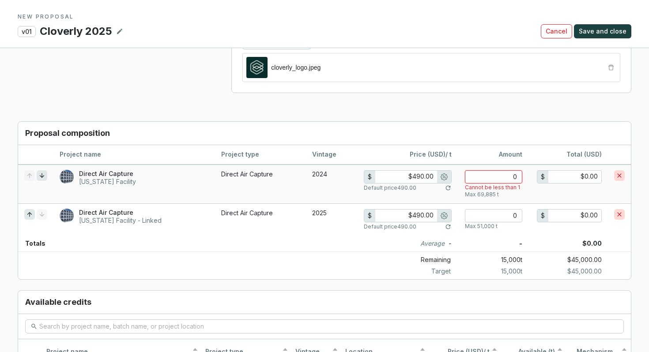
type input "1"
type input "$490.00"
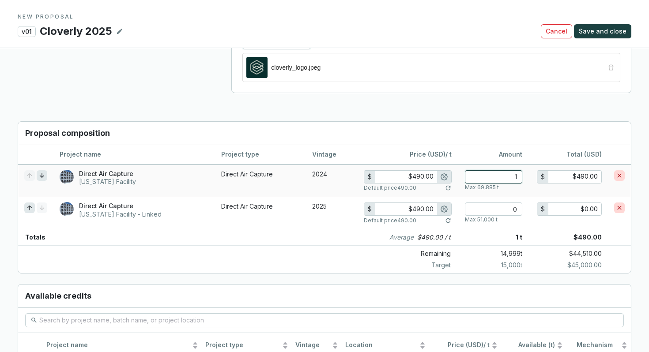
type input "15"
type input "$7,350.00"
type input "150"
type input "$73,500.00"
type input "$225.00"
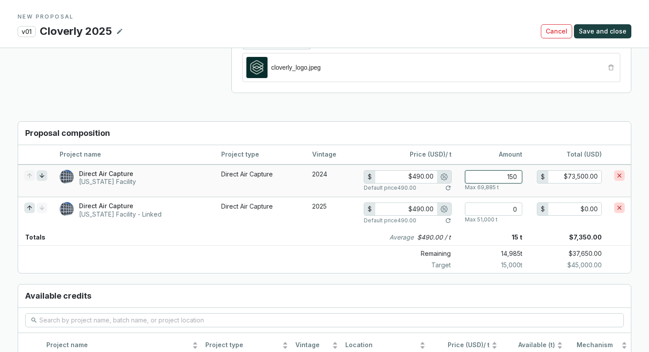
type input "1500"
type input "$337,500.00"
type input "15000"
type input "$3,375,000.00"
type input "1500"
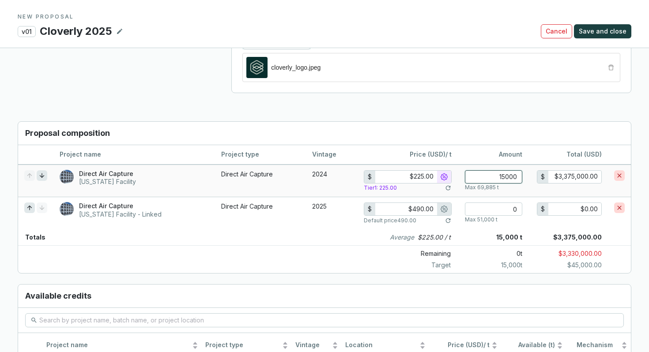
type input "$337,500.00"
type input "$490.00"
type input "150"
type input "$73,500.00"
type input "150"
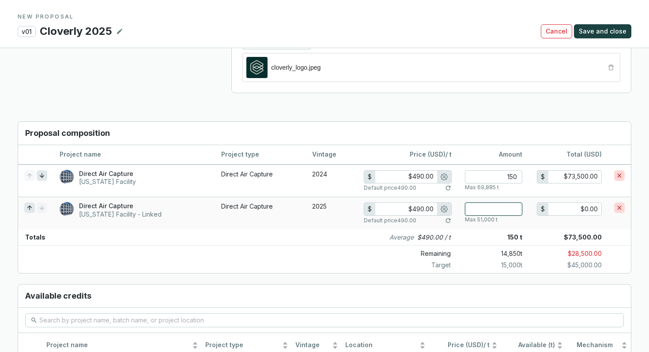
drag, startPoint x: 494, startPoint y: 204, endPoint x: 535, endPoint y: 203, distance: 41.1
click at [535, 203] on tr "Direct Air Capture Wyoming Facility - Linked Direct Air Capture 2025 $ $490.00 …" at bounding box center [324, 213] width 613 height 33
type input "5"
type input "$2,450.00"
type input "50"
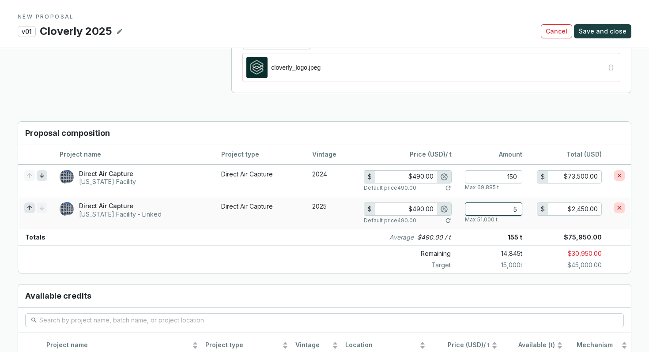
type input "$24,500.00"
type input "500"
type input "$245,000.00"
type input "$225.00"
type input "5000"
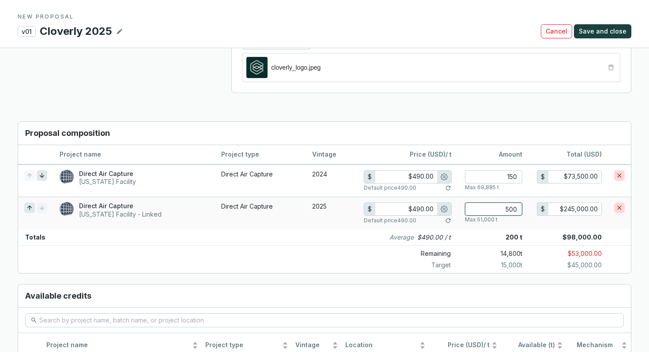
type input "$1,125,000.00"
type input "50000"
type input "$11,250,000.00"
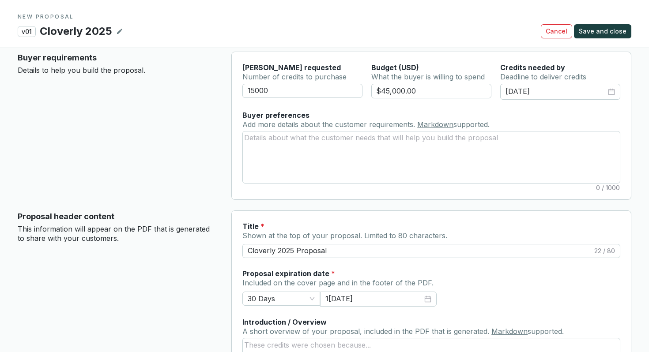
scroll to position [0, 0]
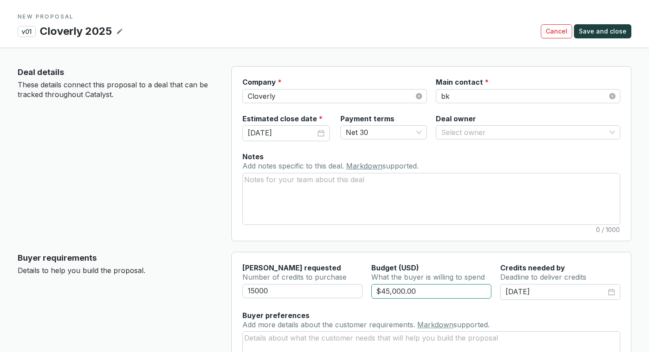
type input "50000"
drag, startPoint x: 419, startPoint y: 292, endPoint x: 364, endPoint y: 292, distance: 55.2
click at [366, 292] on div "15000 $45,000.00 10/17/2025" at bounding box center [431, 297] width 378 height 26
click at [389, 288] on input "$45,000.00" at bounding box center [431, 291] width 121 height 15
drag, startPoint x: 381, startPoint y: 290, endPoint x: 499, endPoint y: 281, distance: 118.2
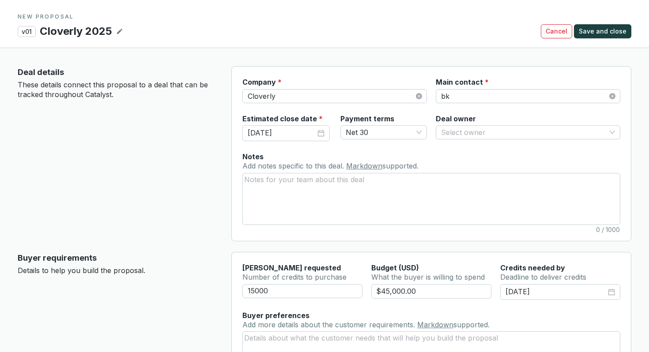
click at [499, 281] on section "Tonnes requested Number of credits to purchase Budget (USD) What the buyer is w…" at bounding box center [431, 287] width 378 height 48
click at [416, 290] on input "$45,000.00" at bounding box center [431, 291] width 121 height 15
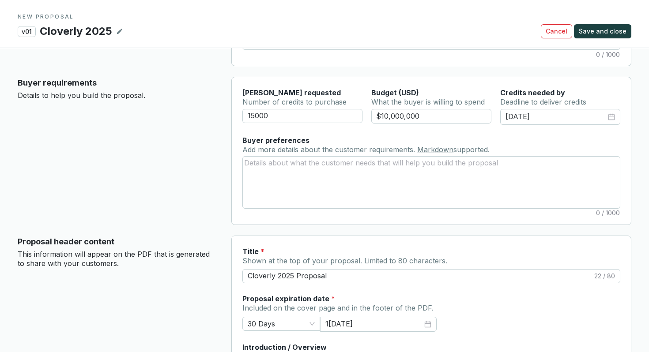
scroll to position [160, 0]
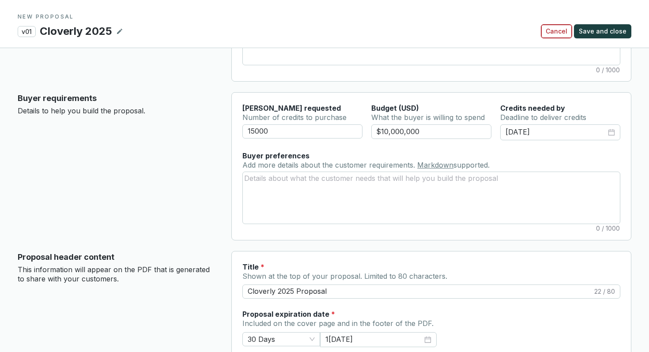
type input "$10,000,000.00"
click at [565, 26] on button "Cancel" at bounding box center [556, 31] width 31 height 14
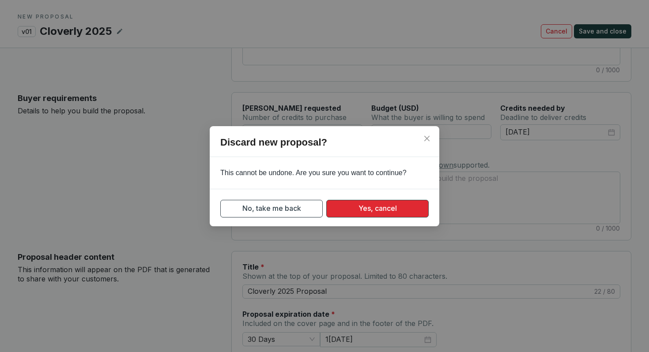
click at [388, 208] on span "Yes, cancel" at bounding box center [377, 208] width 38 height 11
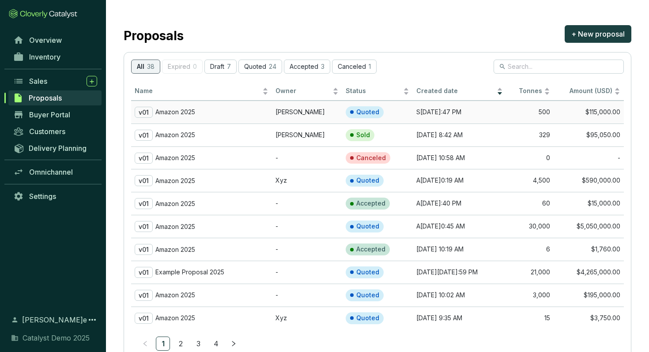
click at [254, 113] on div "v01 Amazon 2025" at bounding box center [202, 112] width 134 height 11
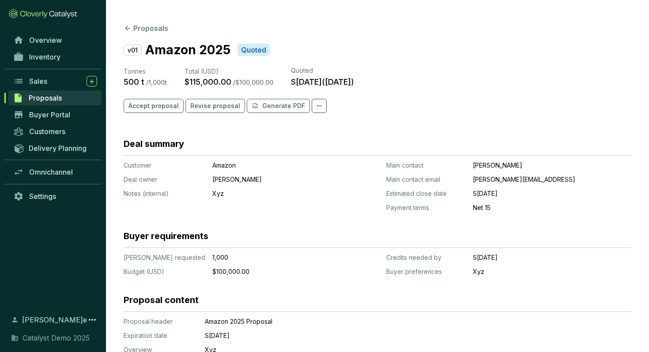
click at [123, 25] on section "Proposals v01 Amazon 2025 Quoted Tonnes 500 t / 1,000 t Total (USD) $115,000.00…" at bounding box center [377, 269] width 543 height 539
click at [127, 25] on icon at bounding box center [128, 28] width 8 height 8
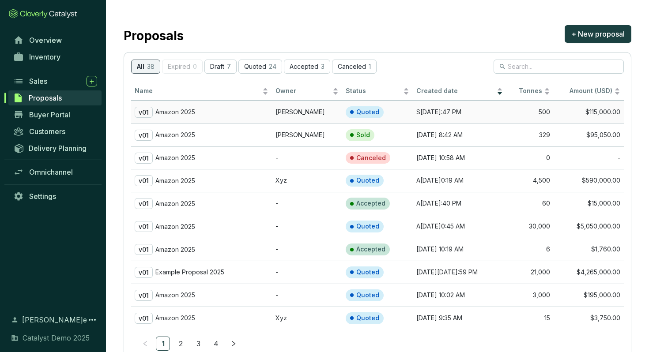
click at [191, 107] on div "v01 Amazon 2025" at bounding box center [202, 112] width 134 height 11
